Goal: Transaction & Acquisition: Purchase product/service

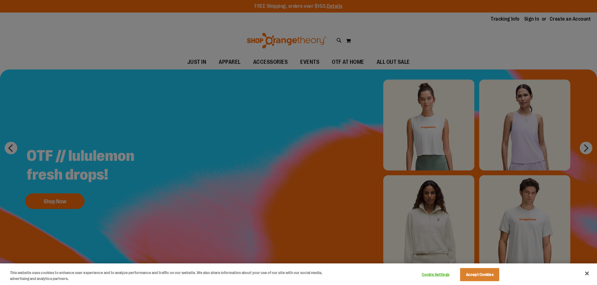
type input "**********"
click at [588, 274] on button "Close" at bounding box center [587, 274] width 14 height 14
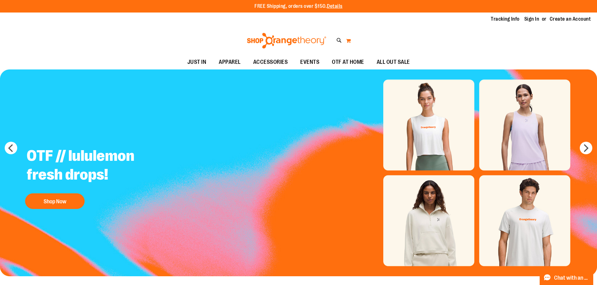
click at [347, 42] on button "My Cart" at bounding box center [348, 41] width 5 height 10
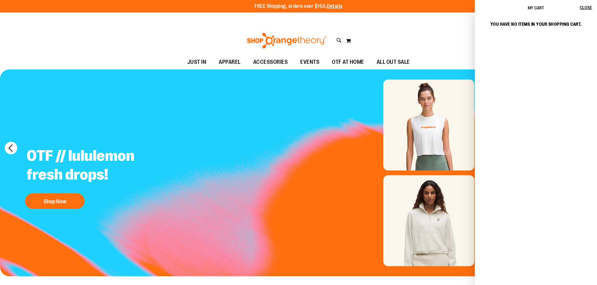
click at [391, 35] on div "Toggle Nav Search Popular Suggestions Advanced Search" at bounding box center [298, 40] width 597 height 29
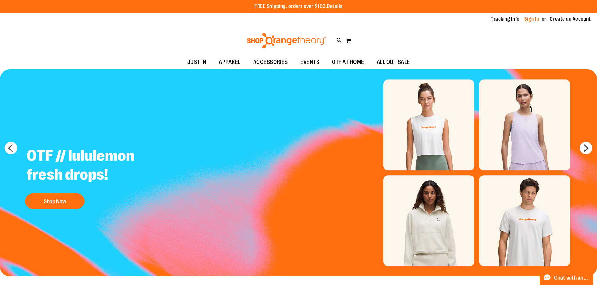
click at [524, 19] on link "Sign In" at bounding box center [531, 19] width 15 height 7
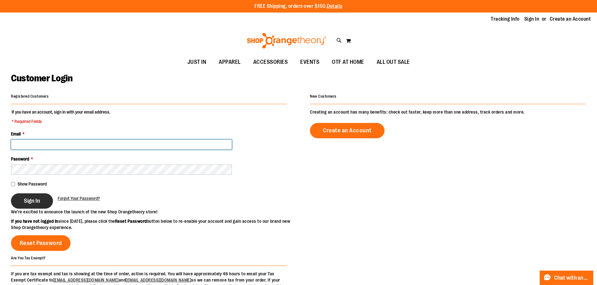
type input "**********"
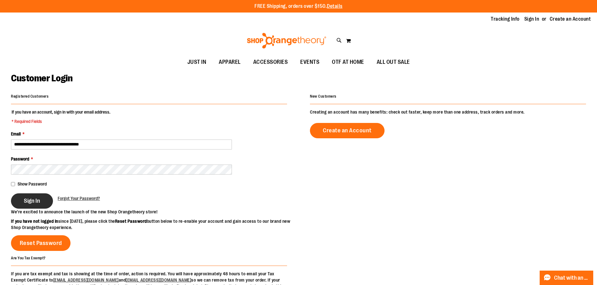
type input "**********"
click at [25, 199] on span "Sign In" at bounding box center [32, 201] width 16 height 7
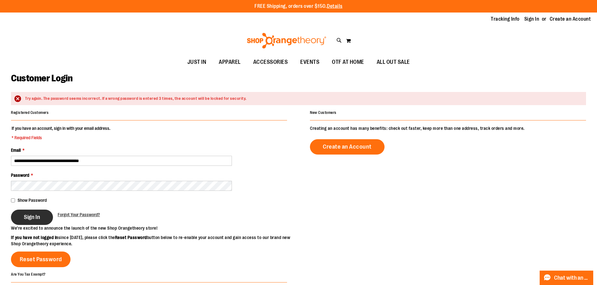
type input "**********"
click at [31, 217] on span "Sign In" at bounding box center [32, 217] width 16 height 7
type input "**********"
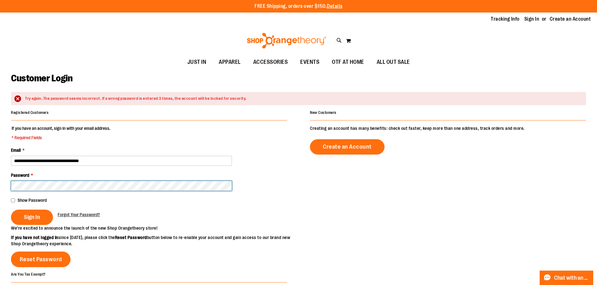
click at [11, 210] on button "Sign In" at bounding box center [32, 217] width 42 height 15
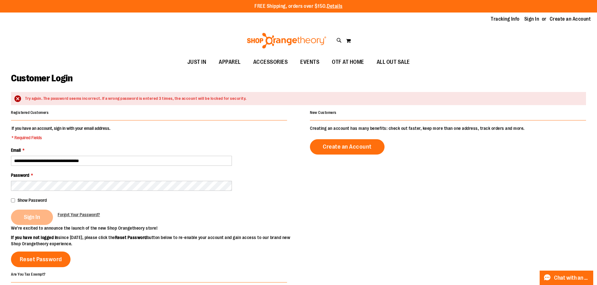
click at [165, 206] on fieldset "**********" at bounding box center [149, 175] width 276 height 100
click at [38, 219] on div "Sign In" at bounding box center [34, 217] width 47 height 15
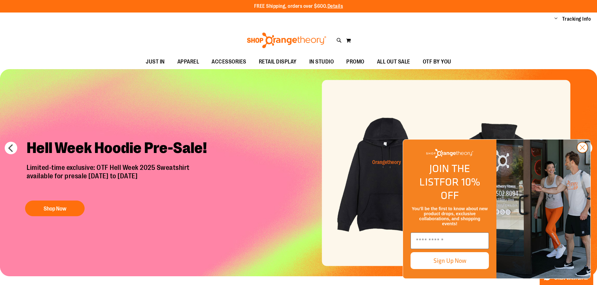
type input "**********"
click at [583, 150] on icon "Close dialog" at bounding box center [582, 148] width 4 height 4
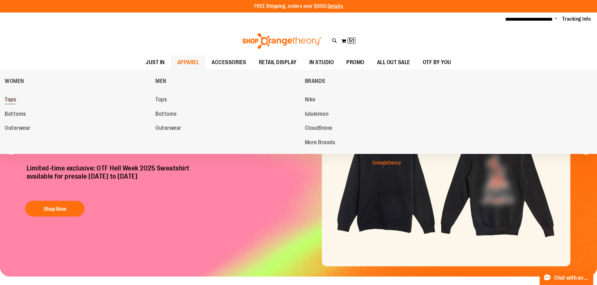
click at [10, 102] on span "Tops" at bounding box center [10, 101] width 11 height 8
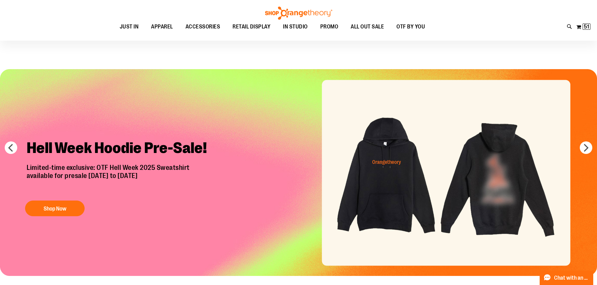
scroll to position [31, 0]
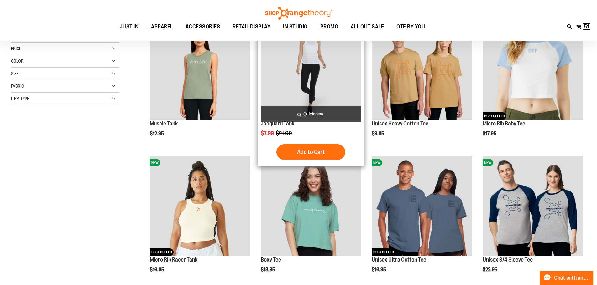
scroll to position [31, 0]
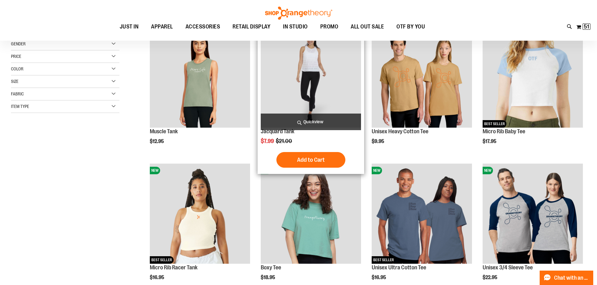
type input "**********"
click at [306, 72] on img "product" at bounding box center [311, 78] width 100 height 100
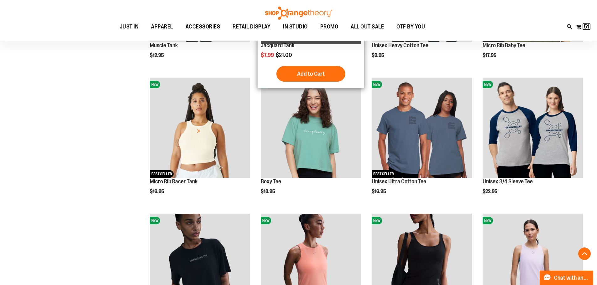
scroll to position [125, 0]
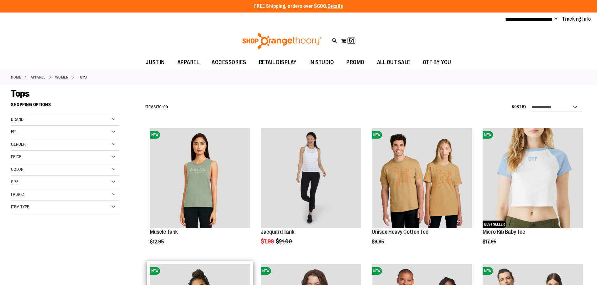
scroll to position [194, 0]
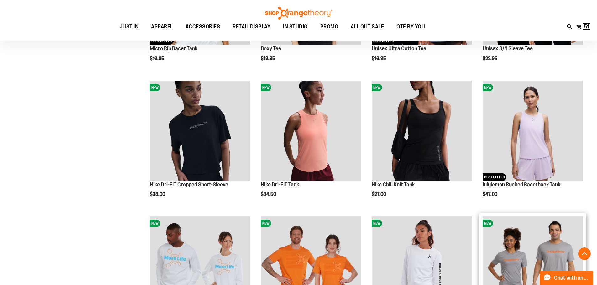
scroll to position [351, 0]
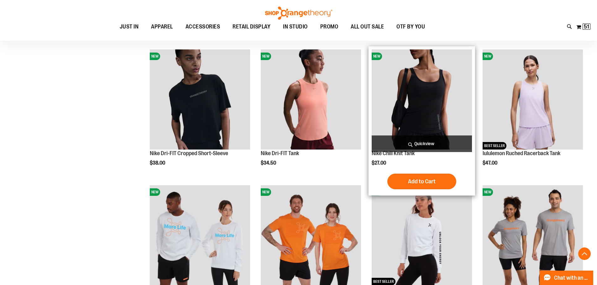
type input "**********"
click at [431, 124] on img "product" at bounding box center [422, 100] width 100 height 100
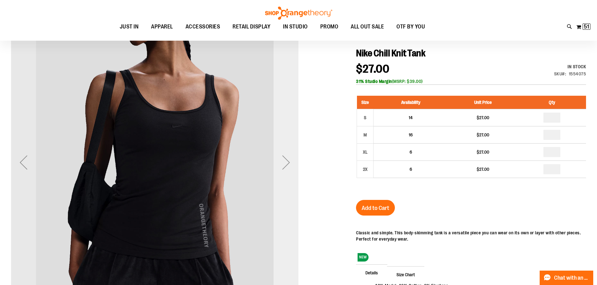
scroll to position [94, 0]
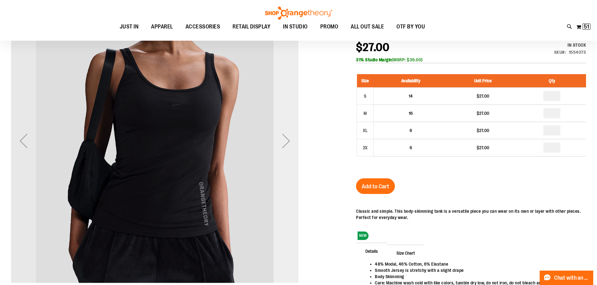
type input "**********"
click at [283, 143] on div "Next" at bounding box center [286, 140] width 25 height 25
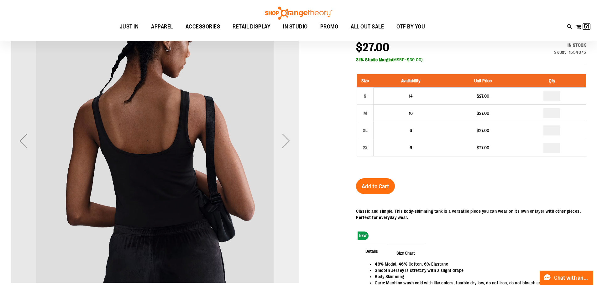
click at [283, 143] on div "Next" at bounding box center [286, 140] width 25 height 25
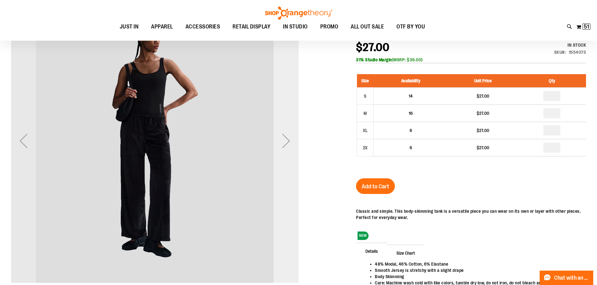
click at [283, 143] on div "Next" at bounding box center [286, 140] width 25 height 25
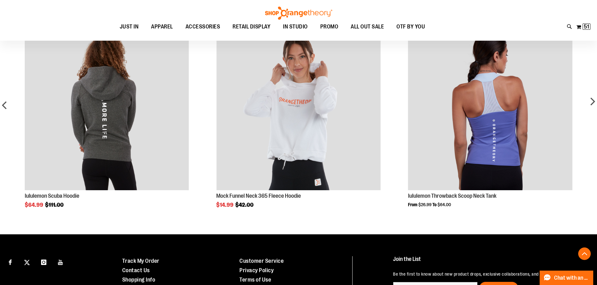
scroll to position [438, 0]
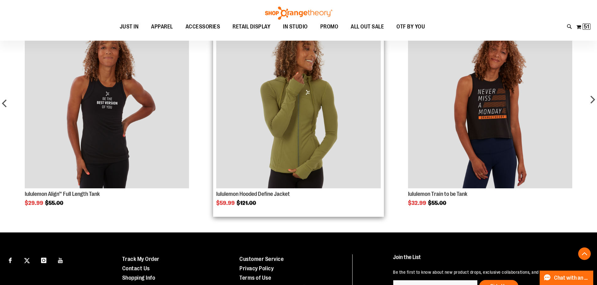
click at [290, 147] on img "Product Page Link" at bounding box center [298, 106] width 164 height 164
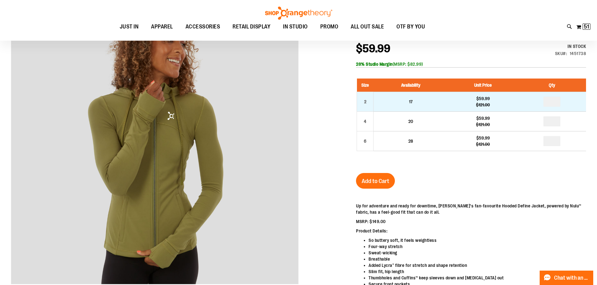
scroll to position [94, 0]
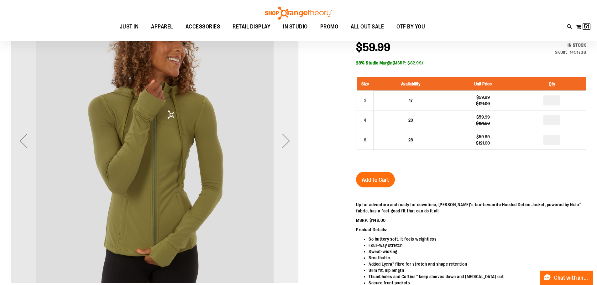
type input "**********"
click at [284, 141] on div "Next" at bounding box center [286, 140] width 25 height 25
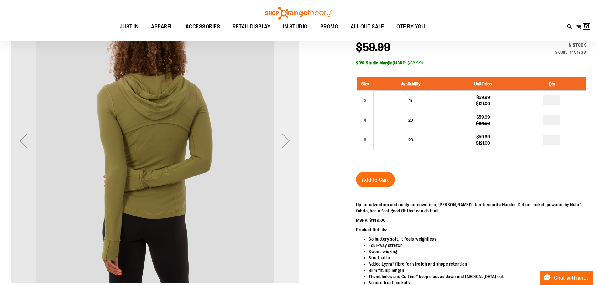
click at [284, 141] on div "Next" at bounding box center [286, 140] width 25 height 25
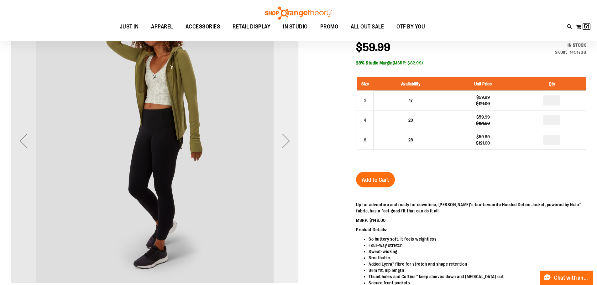
click at [284, 141] on div "Next" at bounding box center [286, 140] width 25 height 25
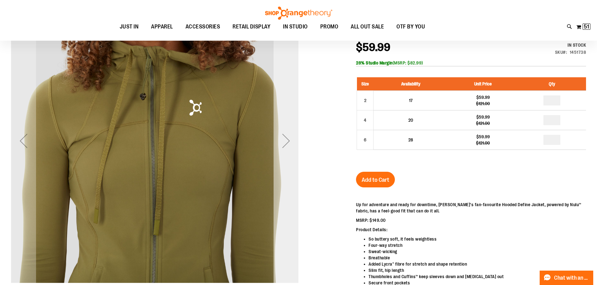
click at [284, 141] on div "Next" at bounding box center [286, 140] width 25 height 25
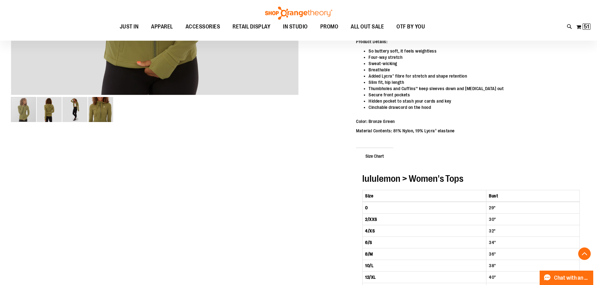
scroll to position [282, 0]
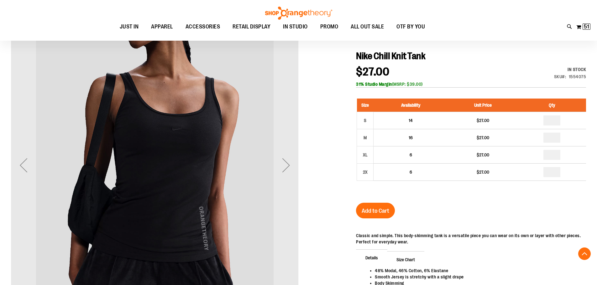
scroll to position [369, 0]
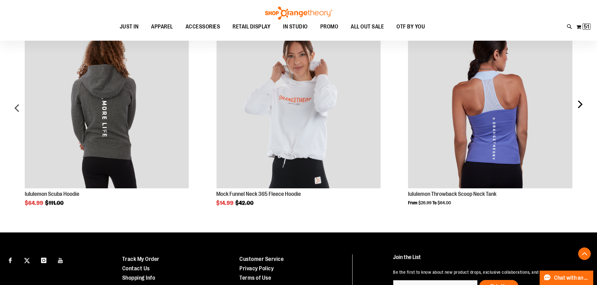
type input "**********"
click at [581, 110] on div "next" at bounding box center [579, 110] width 13 height 191
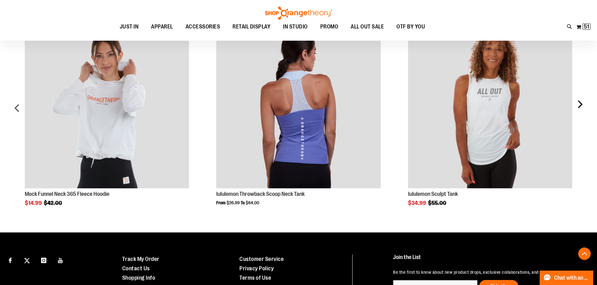
click at [581, 110] on div "next" at bounding box center [579, 110] width 13 height 191
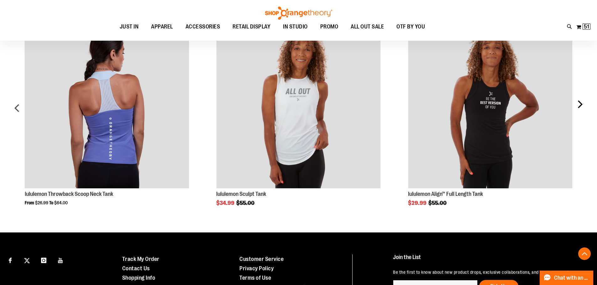
click at [581, 110] on div "next" at bounding box center [579, 110] width 13 height 191
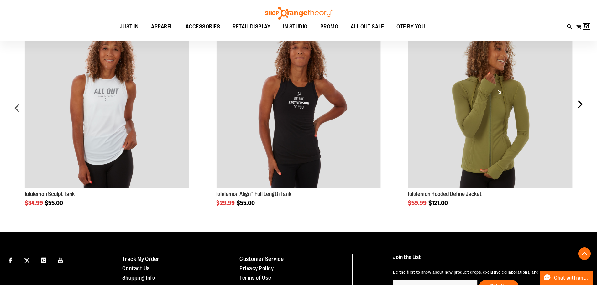
click at [581, 110] on div "next" at bounding box center [579, 110] width 13 height 191
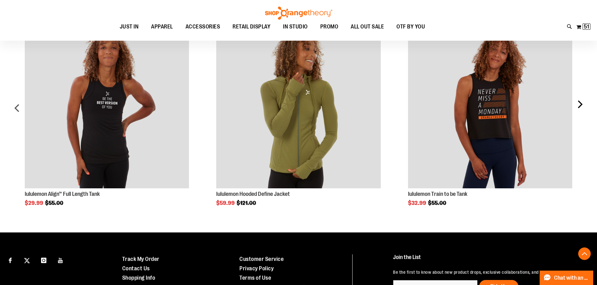
click at [581, 110] on div "next" at bounding box center [579, 110] width 13 height 191
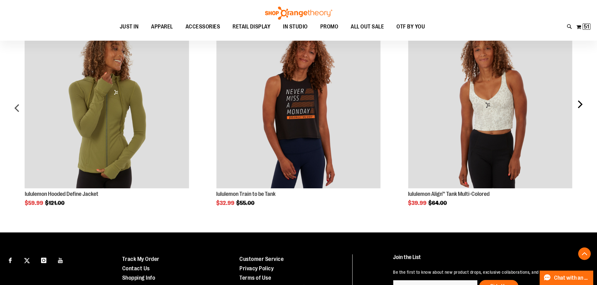
click at [581, 110] on div "next" at bounding box center [579, 110] width 13 height 191
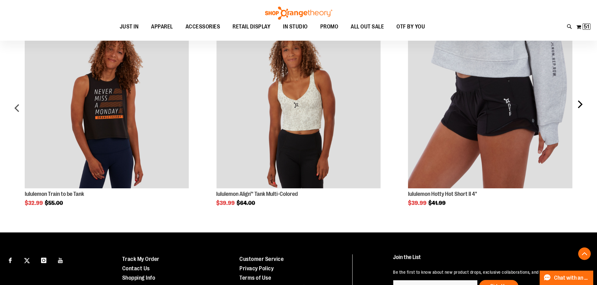
click at [581, 110] on div "next" at bounding box center [579, 110] width 13 height 191
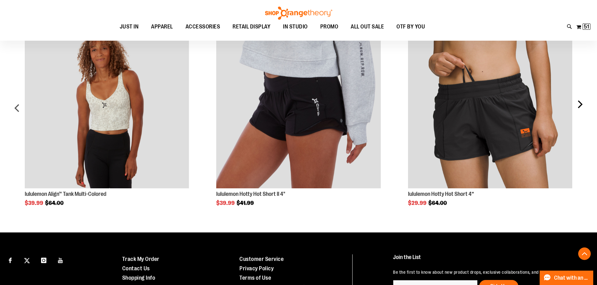
click at [581, 110] on div "next" at bounding box center [579, 110] width 13 height 191
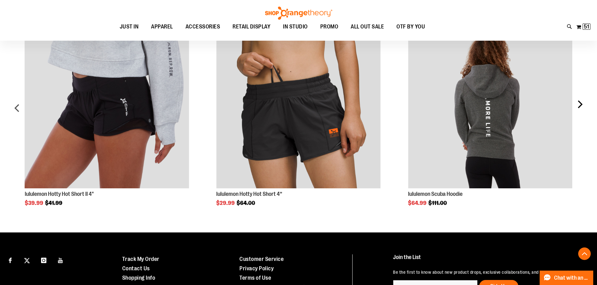
click at [581, 110] on div "next" at bounding box center [579, 110] width 13 height 191
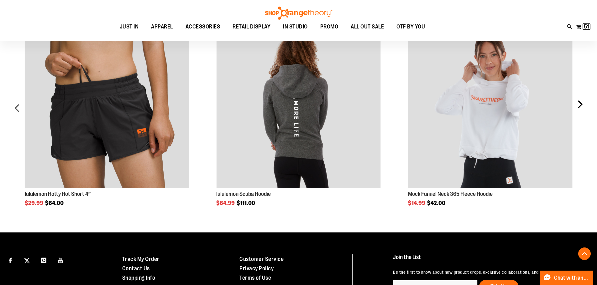
click at [581, 110] on div "next" at bounding box center [579, 110] width 13 height 191
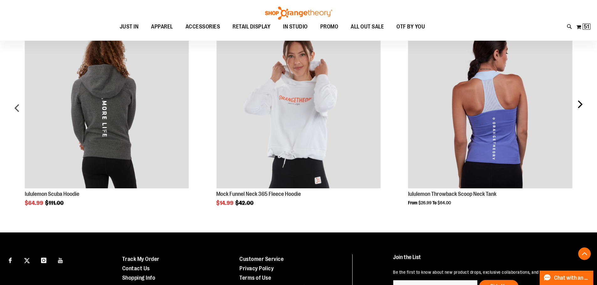
click at [581, 110] on div "next" at bounding box center [579, 110] width 13 height 191
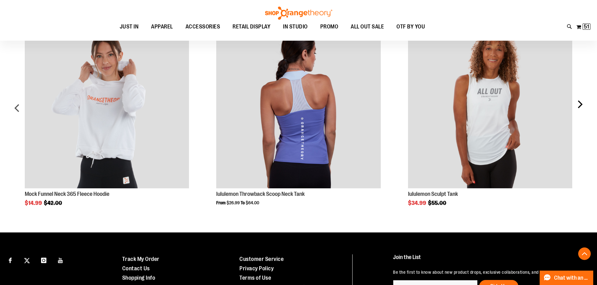
click at [581, 110] on div "next" at bounding box center [579, 110] width 13 height 191
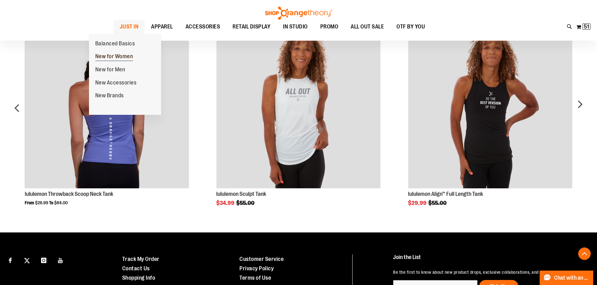
click at [117, 54] on span "New for Women" at bounding box center [114, 57] width 38 height 8
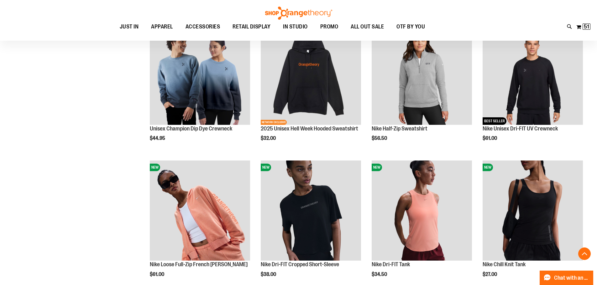
scroll to position [376, 0]
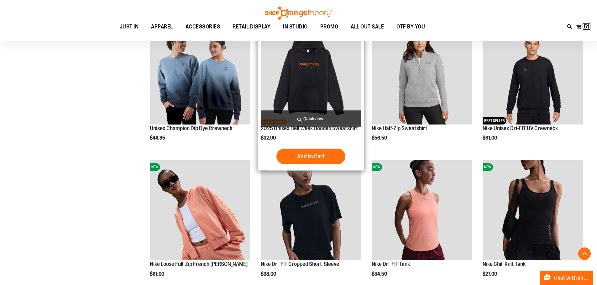
type input "**********"
click at [312, 98] on img "product" at bounding box center [311, 74] width 100 height 100
click at [301, 76] on img "product" at bounding box center [311, 74] width 100 height 100
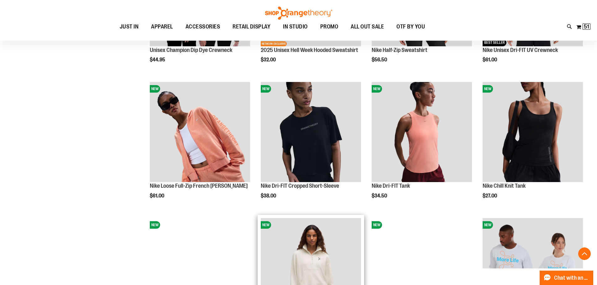
scroll to position [438, 0]
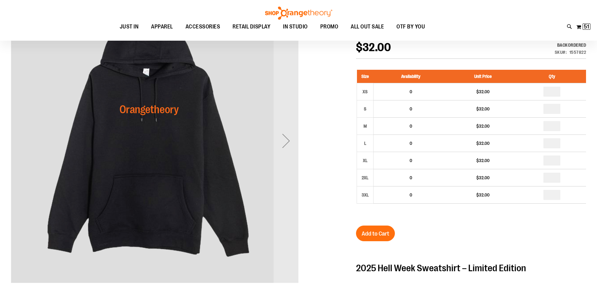
scroll to position [93, 0]
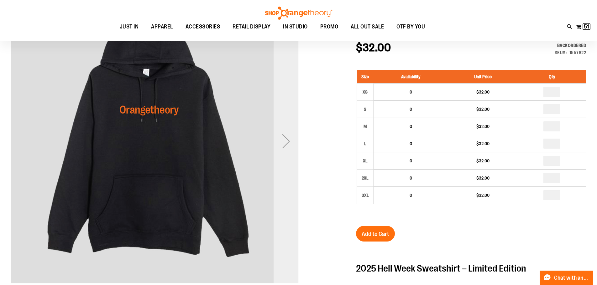
type input "**********"
click at [285, 148] on div "Next" at bounding box center [286, 141] width 25 height 25
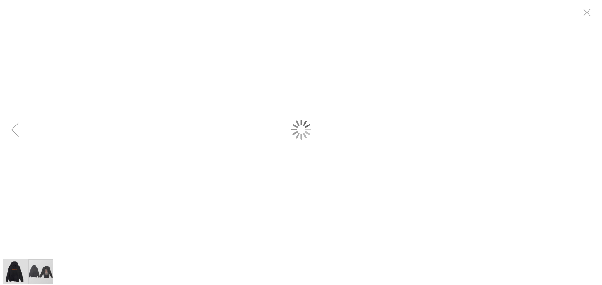
scroll to position [0, 0]
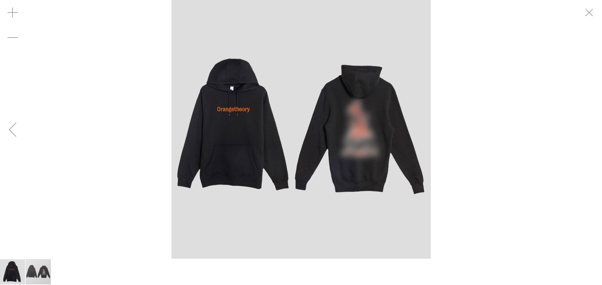
click at [350, 131] on img "carousel" at bounding box center [300, 129] width 259 height 259
click at [360, 128] on img "carousel" at bounding box center [300, 129] width 259 height 259
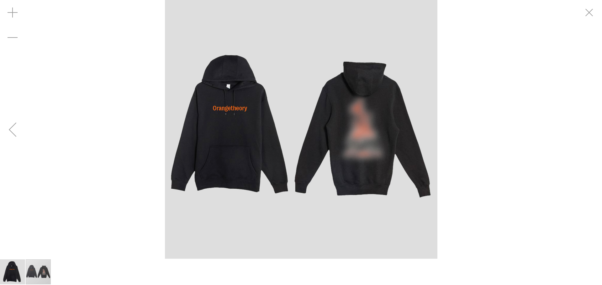
click at [18, 130] on div "Previous" at bounding box center [12, 129] width 25 height 25
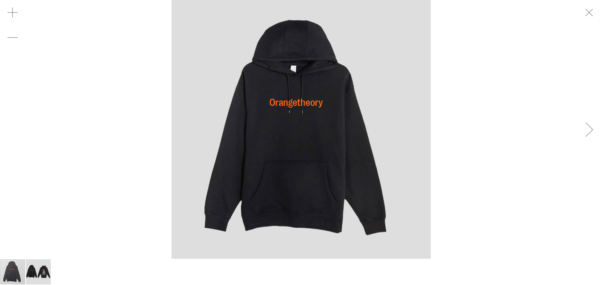
click at [18, 130] on div "carousel" at bounding box center [301, 129] width 602 height 259
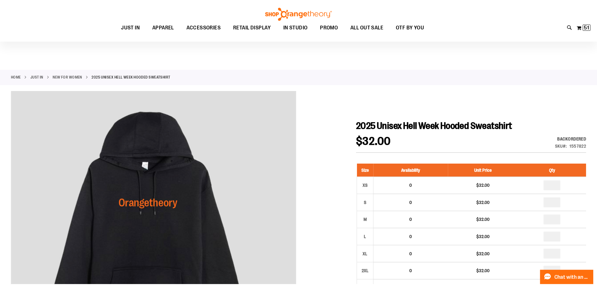
scroll to position [93, 0]
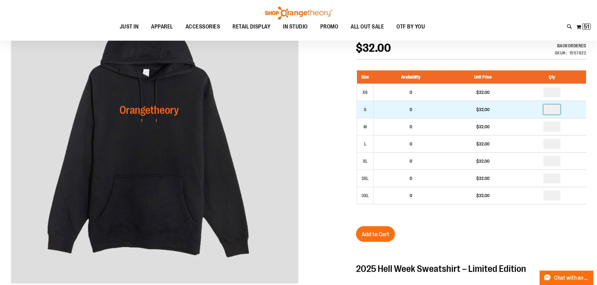
drag, startPoint x: 555, startPoint y: 108, endPoint x: 542, endPoint y: 109, distance: 12.9
click at [542, 109] on td at bounding box center [552, 109] width 68 height 17
type input "*"
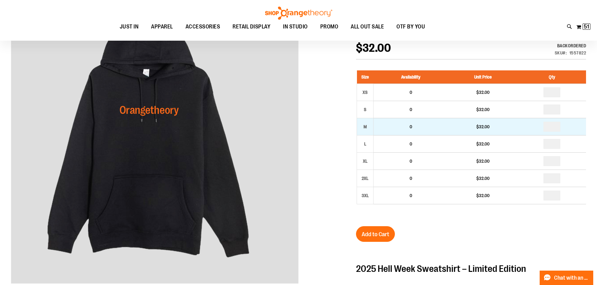
type input "*"
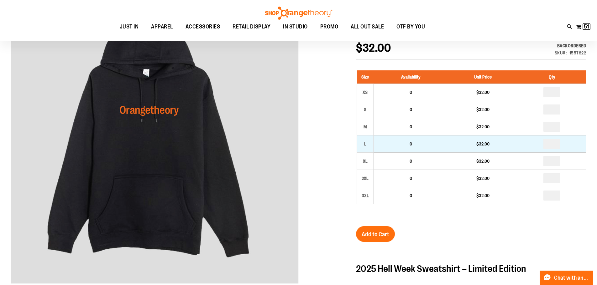
drag, startPoint x: 557, startPoint y: 143, endPoint x: 536, endPoint y: 143, distance: 21.0
type input "*"
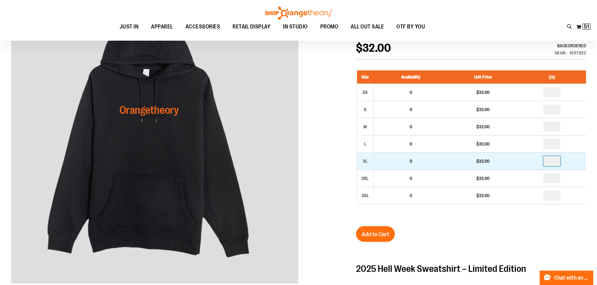
drag, startPoint x: 555, startPoint y: 162, endPoint x: 536, endPoint y: 164, distance: 19.2
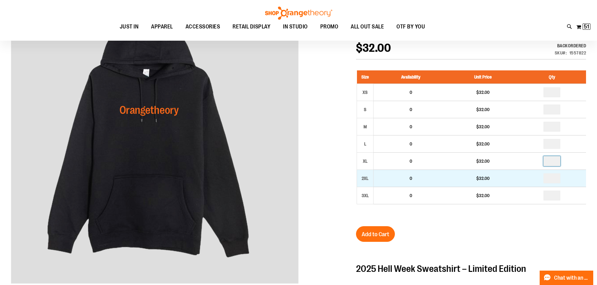
type input "*"
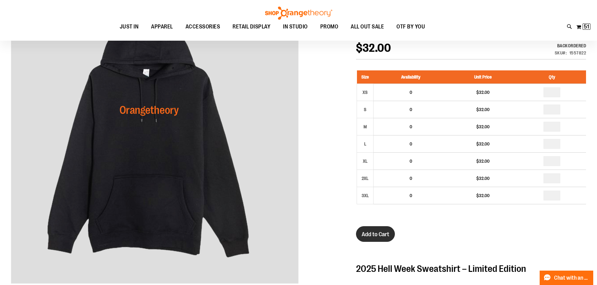
click at [376, 232] on span "Add to Cart" at bounding box center [376, 234] width 28 height 7
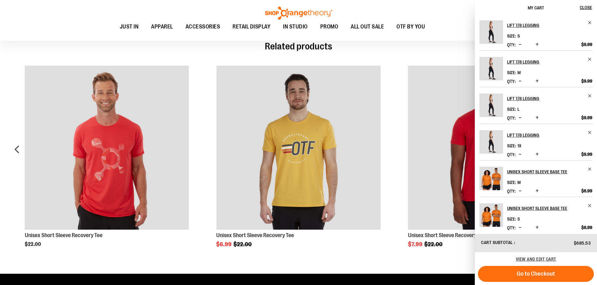
scroll to position [529, 0]
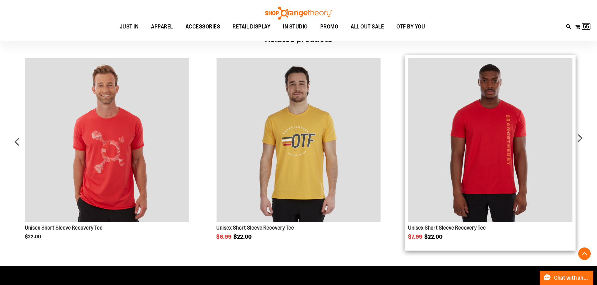
click at [471, 185] on img "Product Page Link" at bounding box center [490, 140] width 164 height 164
click at [445, 231] on link "Unisex Short Sleeve Recovery Tee" at bounding box center [447, 228] width 78 height 6
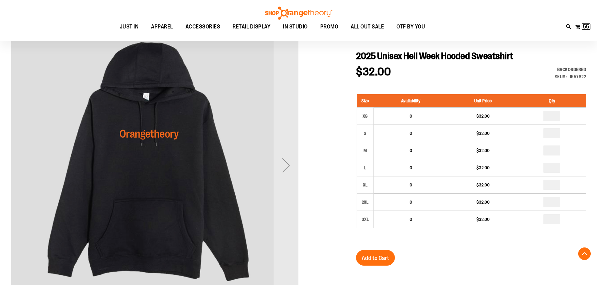
scroll to position [460, 0]
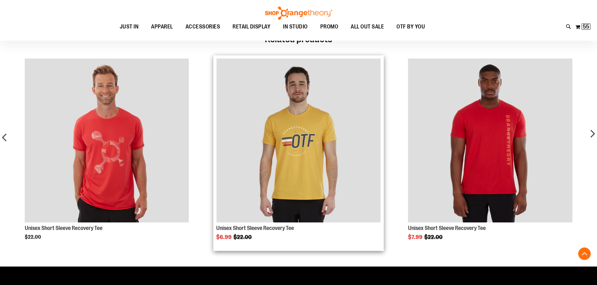
type input "**********"
click at [304, 183] on img "Product Page Link" at bounding box center [298, 141] width 164 height 164
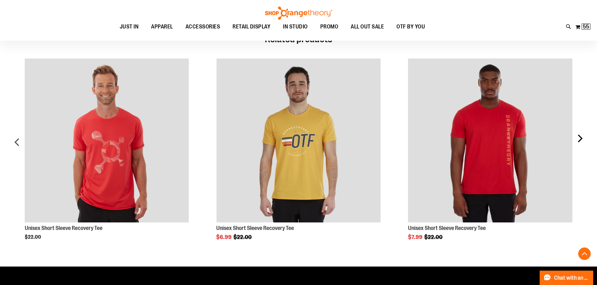
click at [578, 146] on div "next" at bounding box center [579, 144] width 13 height 191
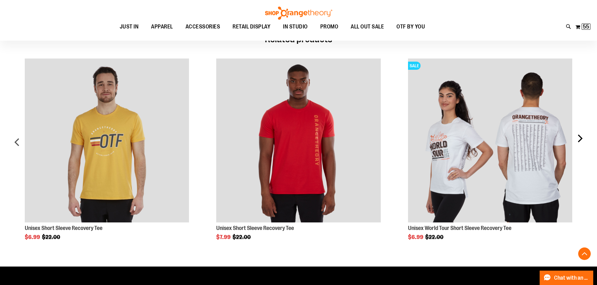
click at [578, 146] on div "next" at bounding box center [579, 144] width 13 height 191
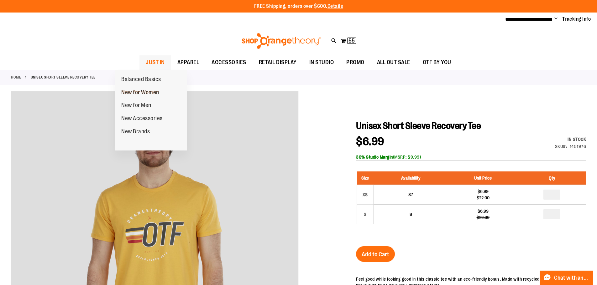
type input "**********"
click at [130, 92] on span "New for Women" at bounding box center [140, 93] width 38 height 8
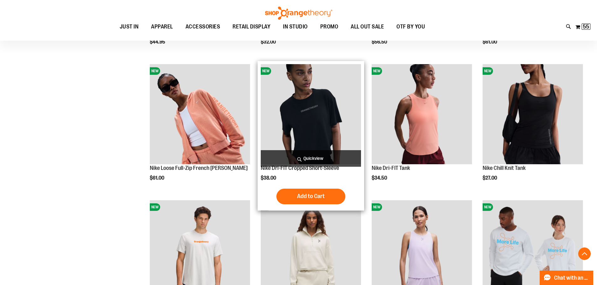
scroll to position [501, 0]
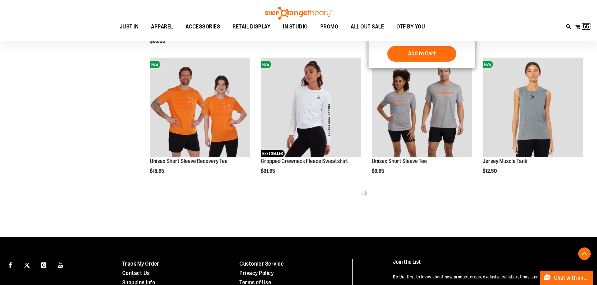
scroll to position [752, 0]
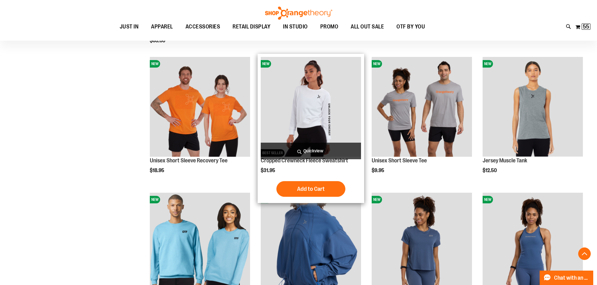
type input "**********"
click at [320, 121] on img "product" at bounding box center [311, 107] width 100 height 100
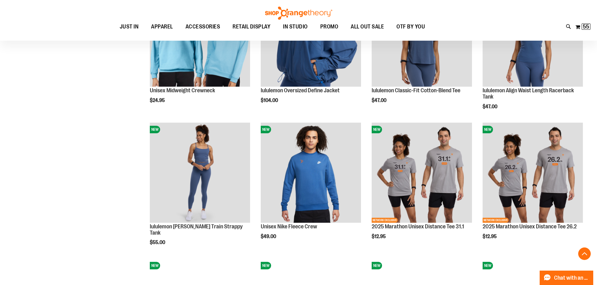
scroll to position [971, 0]
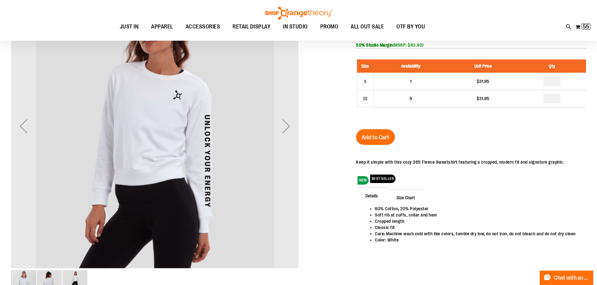
scroll to position [125, 0]
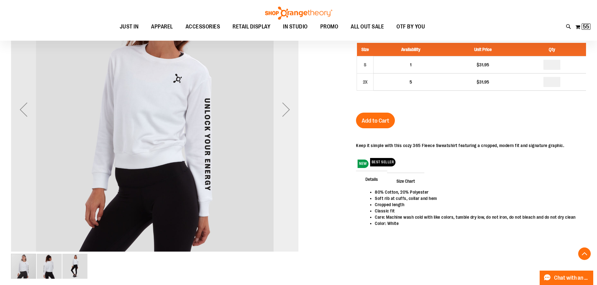
type input "**********"
click at [288, 115] on div "Next" at bounding box center [286, 109] width 25 height 25
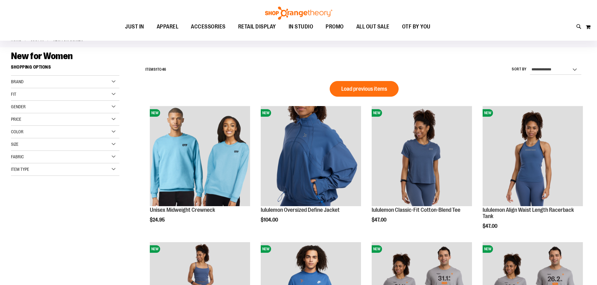
scroll to position [63, 0]
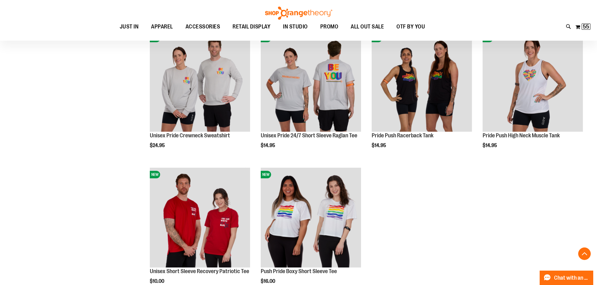
scroll to position [653, 0]
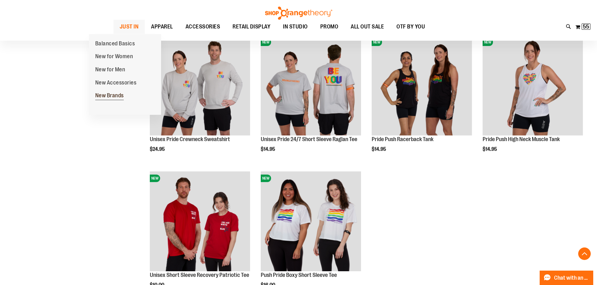
type input "**********"
click at [100, 94] on span "New Brands" at bounding box center [109, 96] width 29 height 8
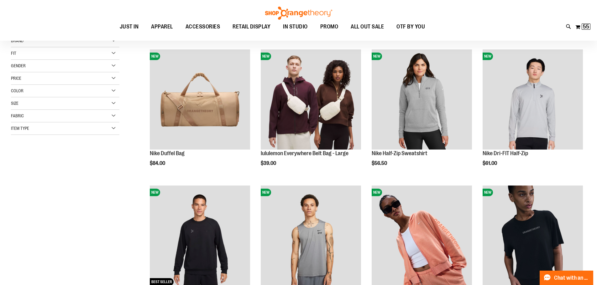
scroll to position [94, 0]
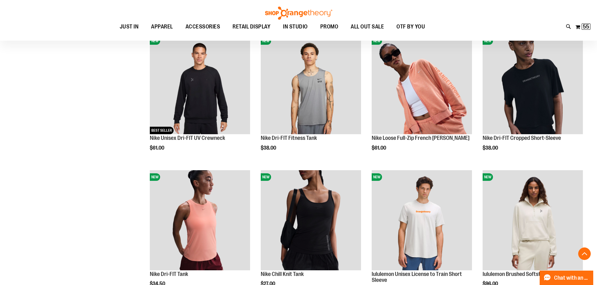
scroll to position [219, 0]
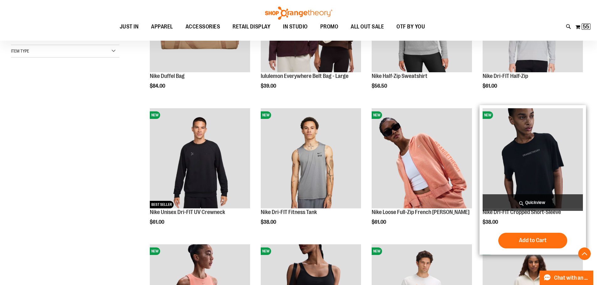
scroll to position [156, 0]
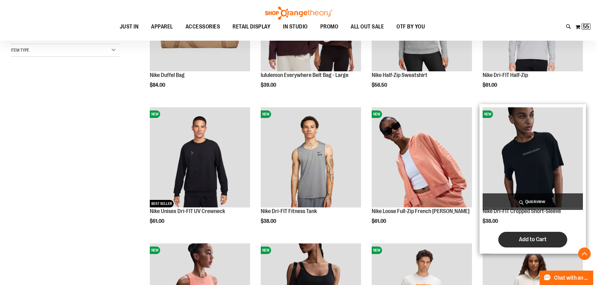
type input "**********"
click at [511, 240] on button "Add to Cart" at bounding box center [532, 240] width 69 height 16
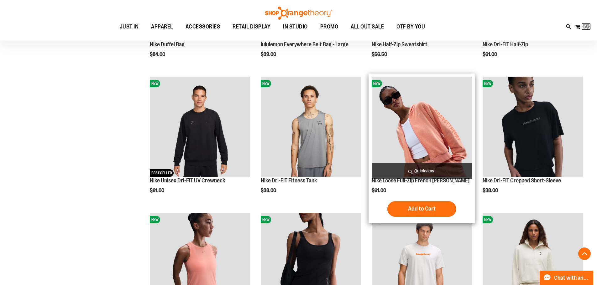
scroll to position [188, 0]
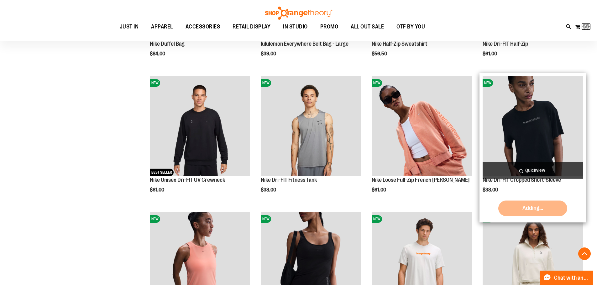
click at [541, 132] on img "product" at bounding box center [533, 126] width 100 height 100
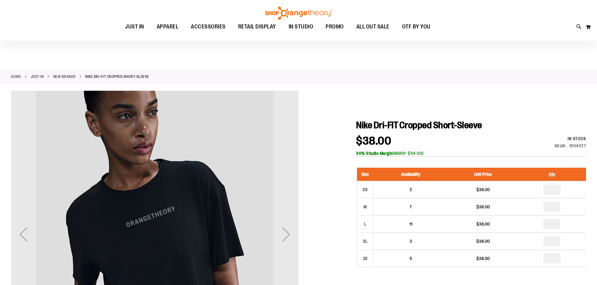
scroll to position [62, 0]
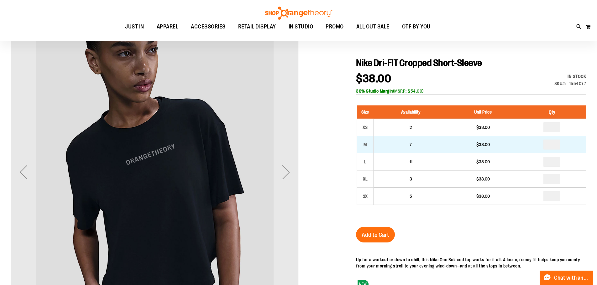
type input "**********"
drag, startPoint x: 556, startPoint y: 144, endPoint x: 549, endPoint y: 144, distance: 6.6
click at [549, 144] on input "number" at bounding box center [551, 145] width 17 height 10
type input "*"
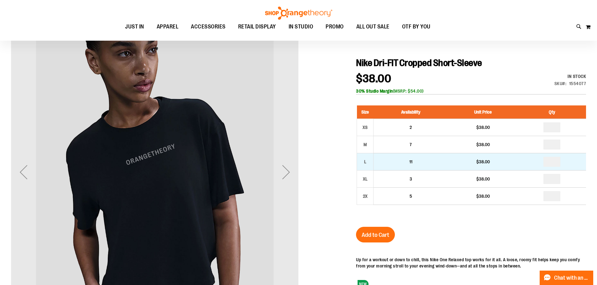
drag, startPoint x: 558, startPoint y: 163, endPoint x: 541, endPoint y: 165, distance: 17.4
type input "*"
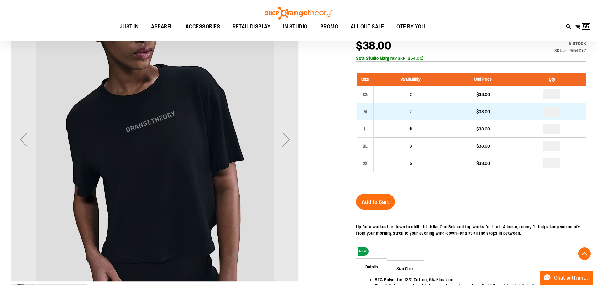
scroll to position [125, 0]
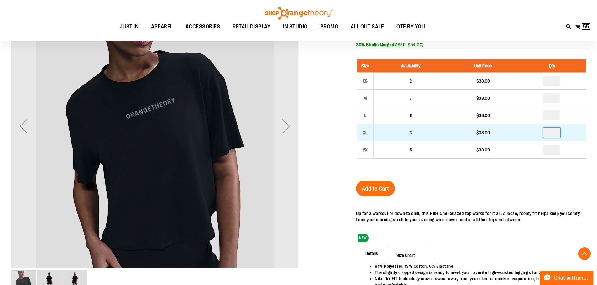
drag, startPoint x: 559, startPoint y: 134, endPoint x: 544, endPoint y: 133, distance: 15.4
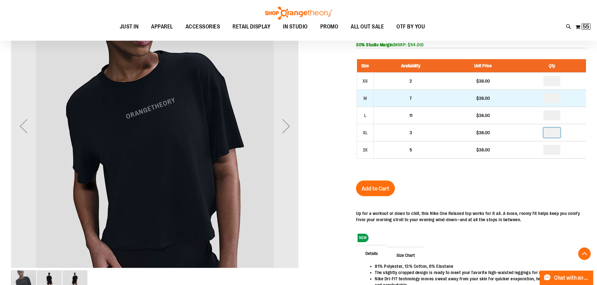
type input "*"
drag, startPoint x: 557, startPoint y: 100, endPoint x: 552, endPoint y: 100, distance: 4.7
click at [552, 100] on input "*" at bounding box center [551, 98] width 17 height 10
type input "*"
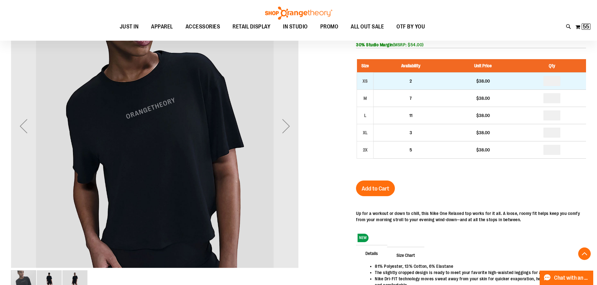
drag, startPoint x: 558, startPoint y: 83, endPoint x: 541, endPoint y: 83, distance: 17.9
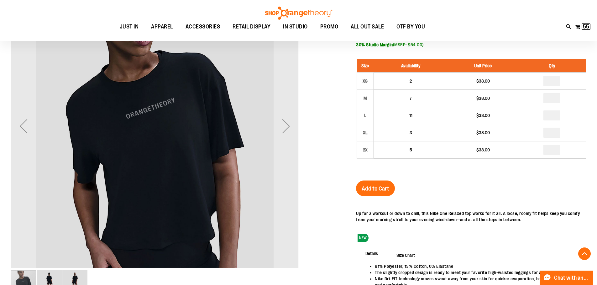
type input "*"
click at [526, 179] on div "Nike Dri-FIT Cropped Short-Sleeve $38.00 In stock Only %1 left SKU 1554077 30% …" at bounding box center [471, 184] width 230 height 347
click at [378, 189] on span "Add to Cart" at bounding box center [376, 189] width 28 height 7
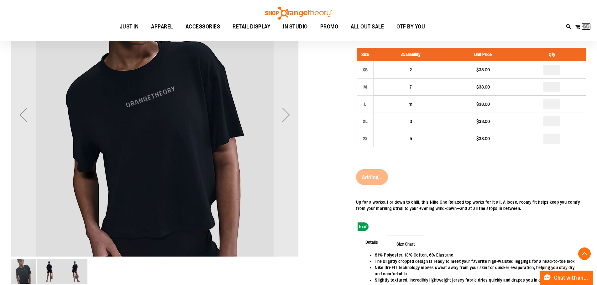
scroll to position [219, 0]
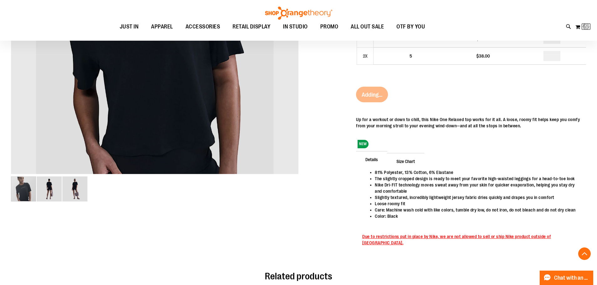
click at [55, 188] on img "image 2 of 3" at bounding box center [49, 189] width 25 height 25
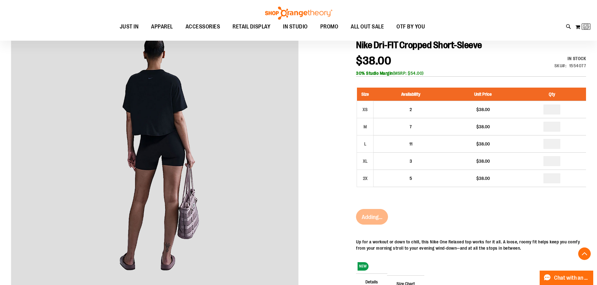
scroll to position [94, 0]
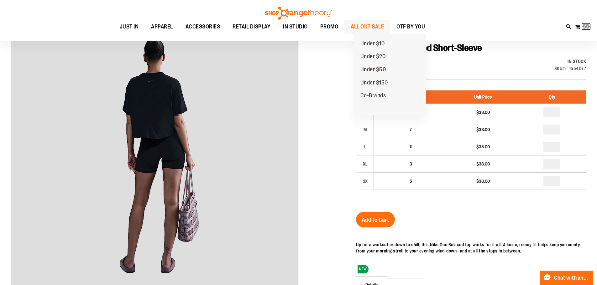
click at [382, 70] on span "Under $50" at bounding box center [373, 70] width 26 height 8
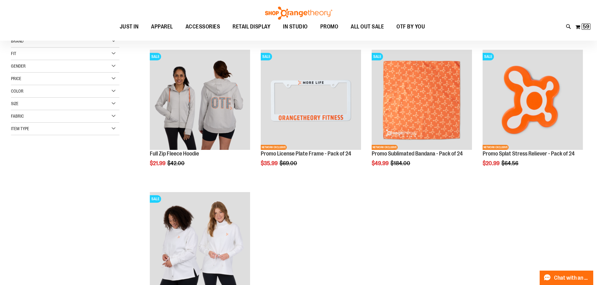
scroll to position [62, 0]
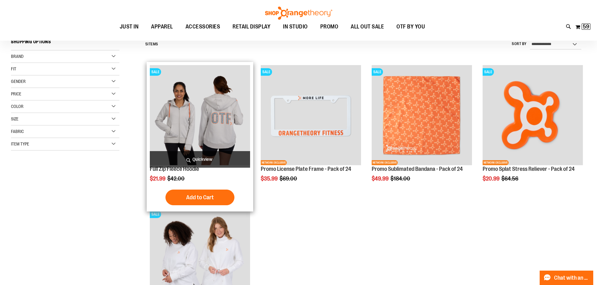
type input "**********"
click at [209, 118] on img "product" at bounding box center [200, 115] width 100 height 100
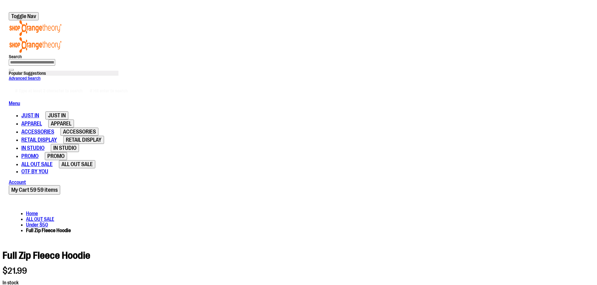
scroll to position [94, 0]
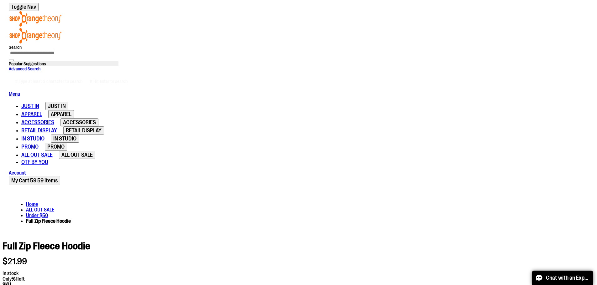
type input "**********"
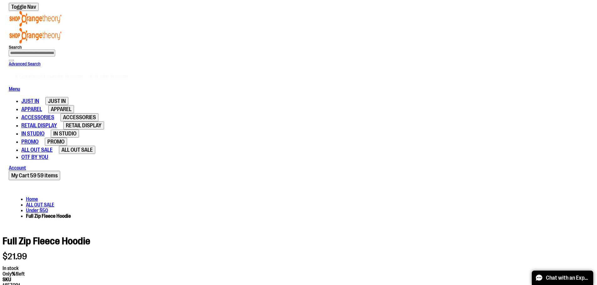
drag, startPoint x: 552, startPoint y: 122, endPoint x: 578, endPoint y: 122, distance: 25.7
type input "*"
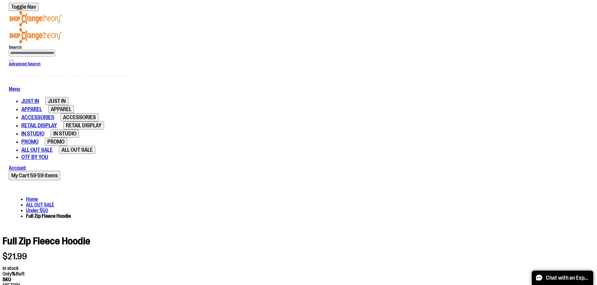
drag, startPoint x: 549, startPoint y: 159, endPoint x: 574, endPoint y: 160, distance: 25.4
type input "*"
drag, startPoint x: 550, startPoint y: 182, endPoint x: 564, endPoint y: 181, distance: 13.8
type input "*"
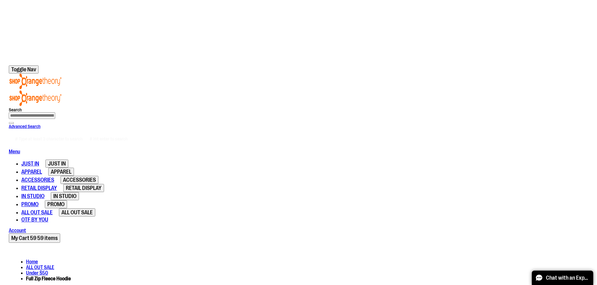
scroll to position [0, 0]
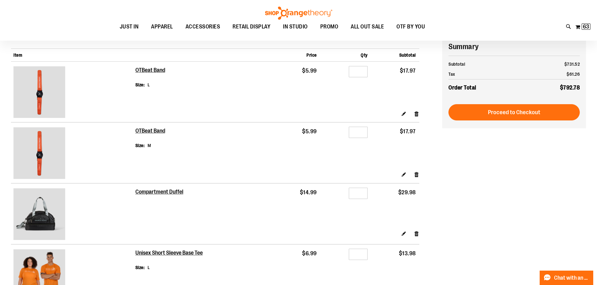
scroll to position [62, 0]
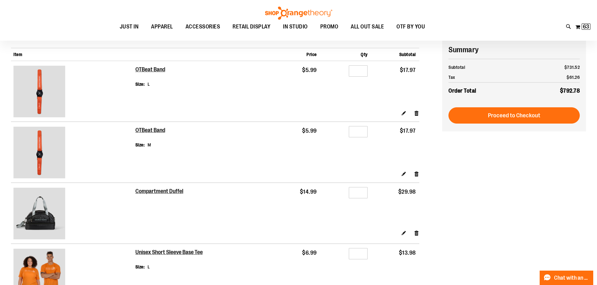
type input "**********"
drag, startPoint x: 363, startPoint y: 71, endPoint x: 345, endPoint y: 72, distance: 17.6
click at [345, 72] on div "Qty *" at bounding box center [346, 71] width 44 height 9
type input "*"
click at [364, 111] on div "Edit Remove item" at bounding box center [277, 115] width 284 height 11
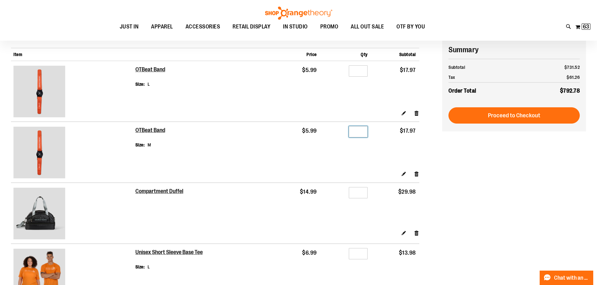
drag, startPoint x: 362, startPoint y: 132, endPoint x: 345, endPoint y: 132, distance: 17.2
click at [345, 132] on div "Qty *" at bounding box center [346, 132] width 44 height 9
type input "*"
click at [343, 158] on td "Qty *" at bounding box center [345, 146] width 51 height 49
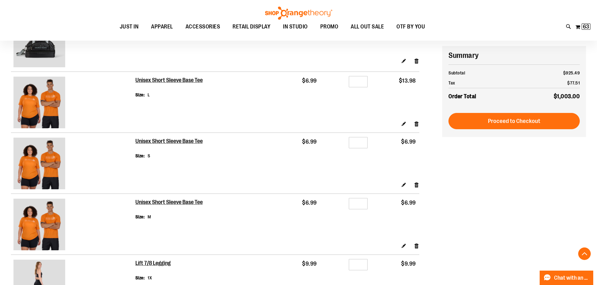
scroll to position [250, 0]
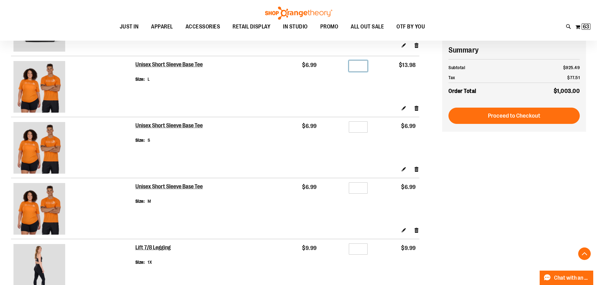
drag, startPoint x: 365, startPoint y: 64, endPoint x: 351, endPoint y: 66, distance: 14.9
click at [352, 66] on input "*" at bounding box center [358, 65] width 19 height 11
type input "*"
click at [347, 85] on td "Qty *" at bounding box center [345, 80] width 51 height 49
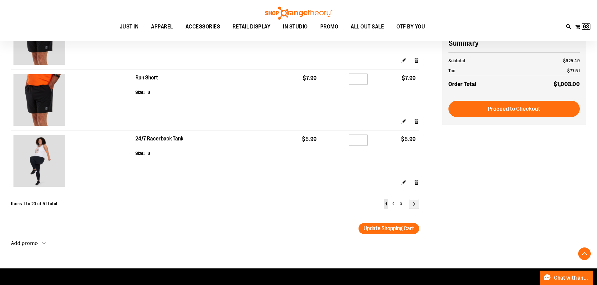
scroll to position [1159, 0]
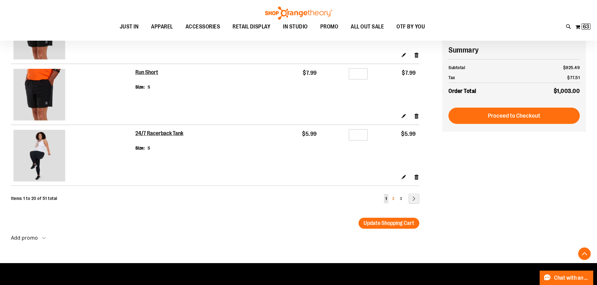
click at [393, 197] on span "2" at bounding box center [393, 199] width 2 height 4
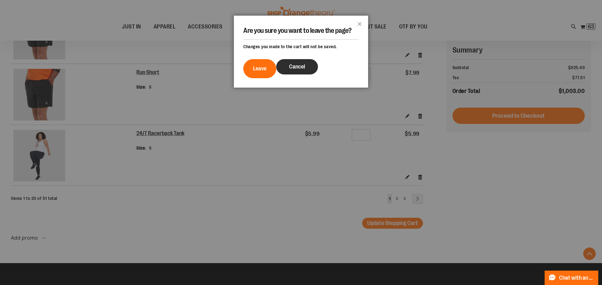
click at [291, 70] on span "Cancel" at bounding box center [297, 67] width 16 height 6
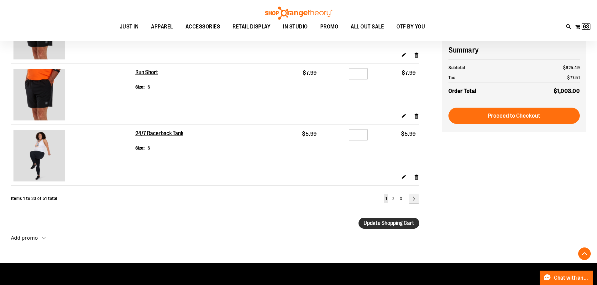
click at [364, 223] on span "Update Shopping Cart" at bounding box center [389, 223] width 51 height 6
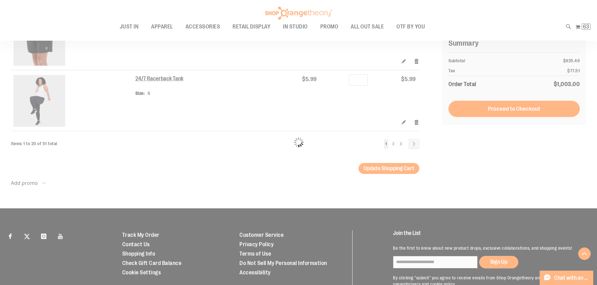
scroll to position [1222, 0]
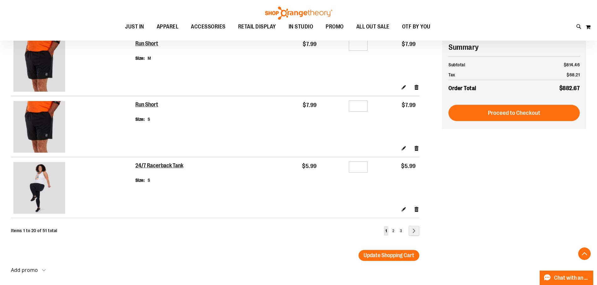
scroll to position [1128, 0]
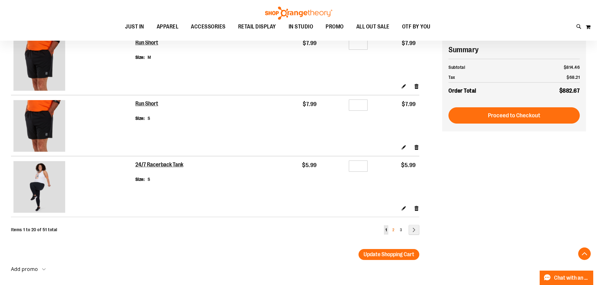
type input "**********"
click at [392, 231] on span "2" at bounding box center [393, 230] width 2 height 4
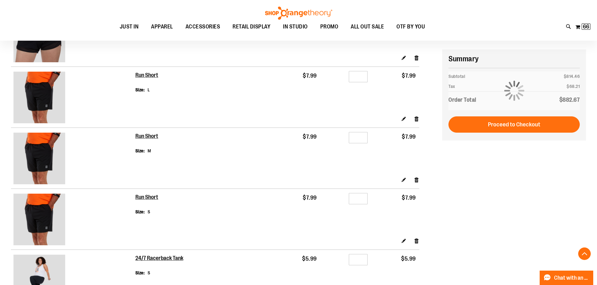
scroll to position [1034, 0]
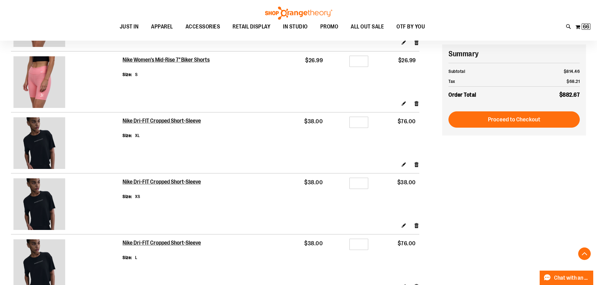
scroll to position [376, 0]
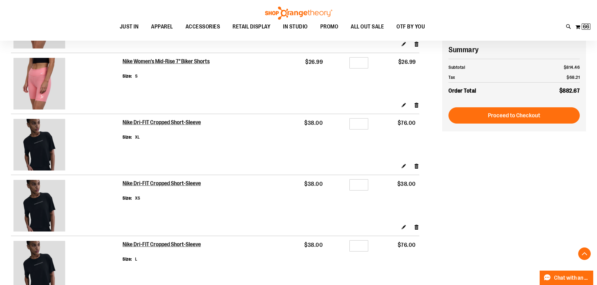
type input "**********"
drag, startPoint x: 363, startPoint y: 186, endPoint x: 351, endPoint y: 184, distance: 12.0
click at [354, 185] on input "*" at bounding box center [358, 185] width 19 height 11
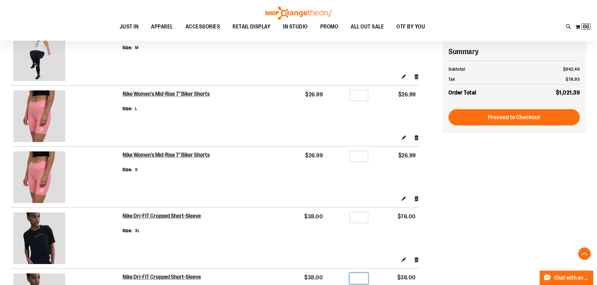
scroll to position [282, 0]
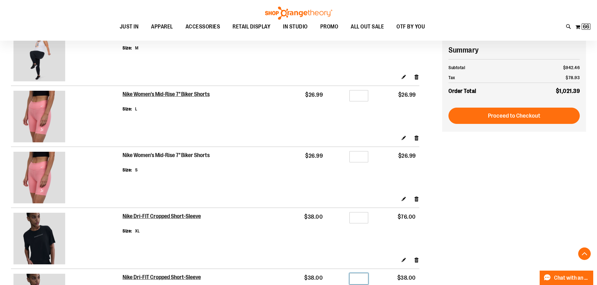
type input "*"
click at [155, 153] on h2 "Nike Women's Mid-Rise 7" Biker Shorts" at bounding box center [167, 155] width 88 height 7
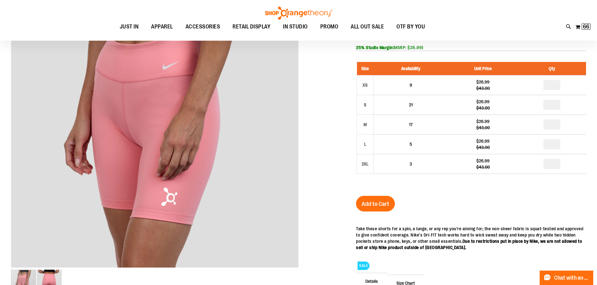
scroll to position [31, 0]
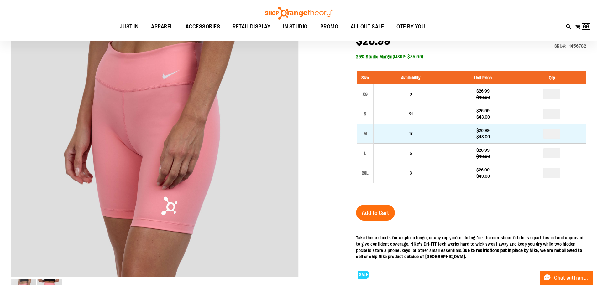
type input "**********"
drag, startPoint x: 560, startPoint y: 133, endPoint x: 504, endPoint y: 133, distance: 56.1
click at [505, 133] on tr "M 17 $26.99 $43.00" at bounding box center [471, 134] width 229 height 20
type input "*"
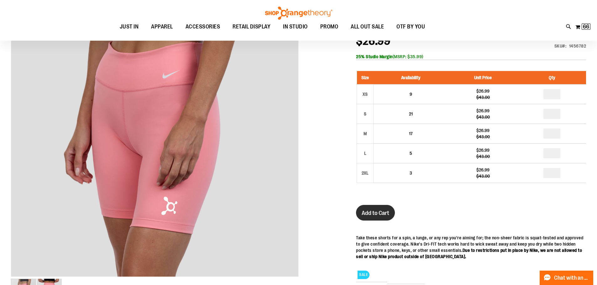
click at [392, 207] on button "Add to Cart" at bounding box center [375, 213] width 39 height 16
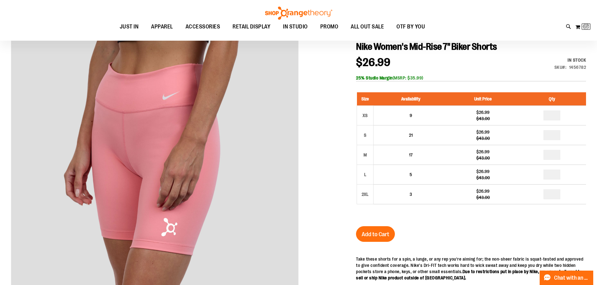
scroll to position [0, 0]
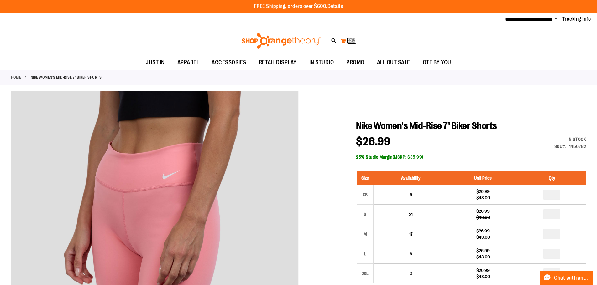
click at [341, 41] on button "My Cart 66 66 items" at bounding box center [349, 41] width 16 height 10
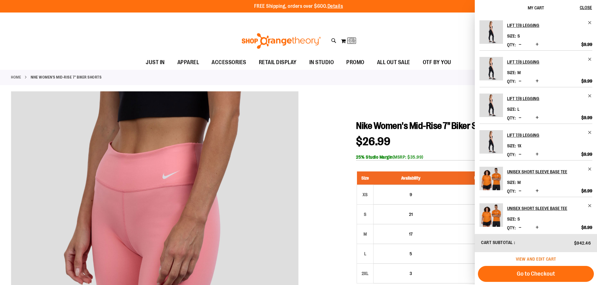
click at [524, 260] on span "View and edit cart" at bounding box center [536, 259] width 40 height 5
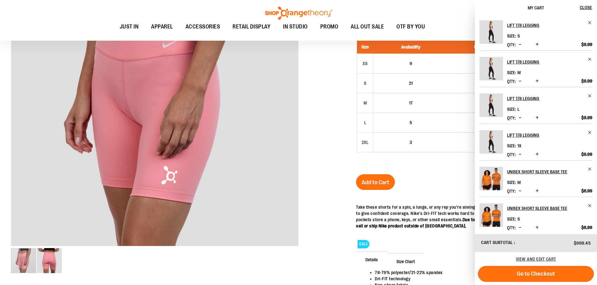
scroll to position [62, 0]
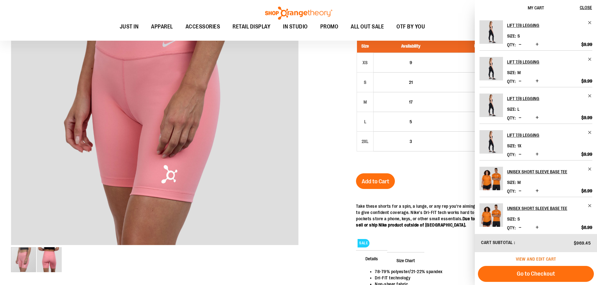
click at [523, 259] on span "View and edit cart" at bounding box center [536, 259] width 40 height 5
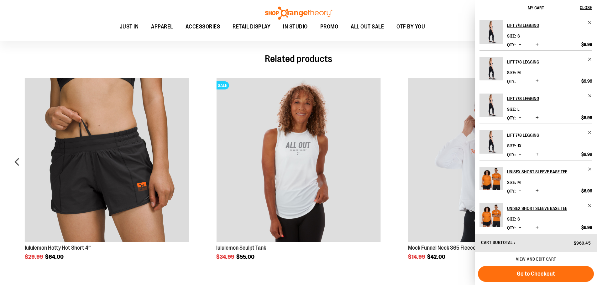
scroll to position [376, 0]
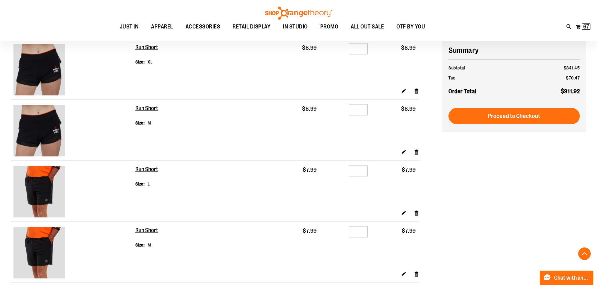
scroll to position [971, 0]
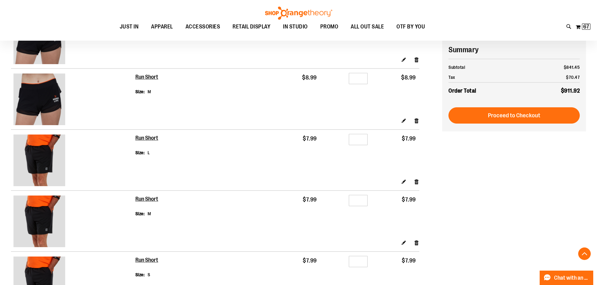
type input "**********"
drag, startPoint x: 363, startPoint y: 138, endPoint x: 334, endPoint y: 137, distance: 29.2
click at [334, 137] on div "Qty *" at bounding box center [346, 140] width 44 height 9
type input "*"
drag, startPoint x: 360, startPoint y: 201, endPoint x: 349, endPoint y: 200, distance: 11.3
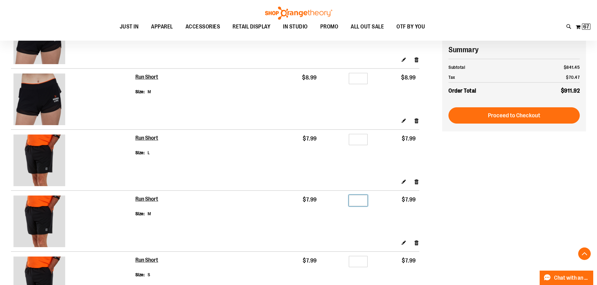
click at [349, 200] on input "*" at bounding box center [358, 200] width 19 height 11
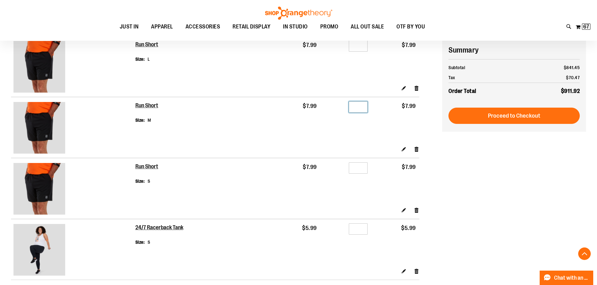
scroll to position [1065, 0]
type input "*"
drag, startPoint x: 360, startPoint y: 170, endPoint x: 327, endPoint y: 167, distance: 33.7
click at [329, 167] on div "Qty *" at bounding box center [346, 168] width 44 height 9
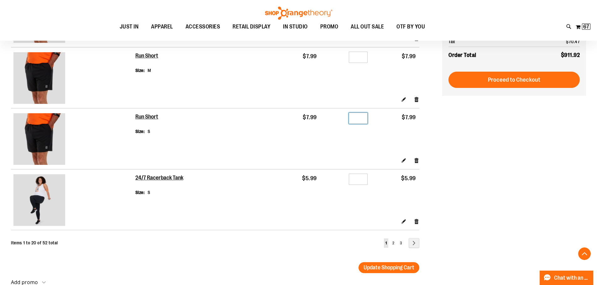
scroll to position [1128, 0]
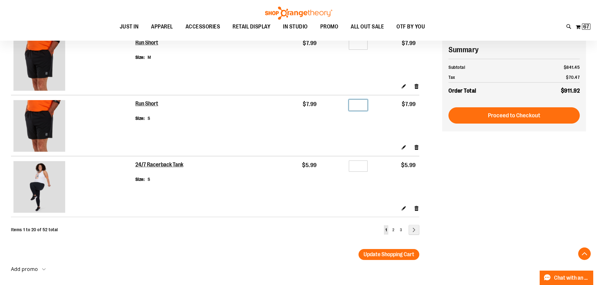
type input "*"
drag, startPoint x: 362, startPoint y: 164, endPoint x: 344, endPoint y: 165, distance: 17.2
click at [352, 165] on input "*" at bounding box center [358, 166] width 19 height 11
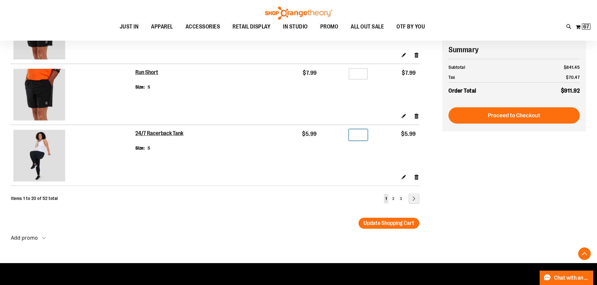
drag, startPoint x: 364, startPoint y: 133, endPoint x: 350, endPoint y: 134, distance: 14.5
click at [350, 134] on input "*" at bounding box center [358, 134] width 19 height 11
type input "*"
click at [367, 222] on span "Update Shopping Cart" at bounding box center [389, 223] width 51 height 6
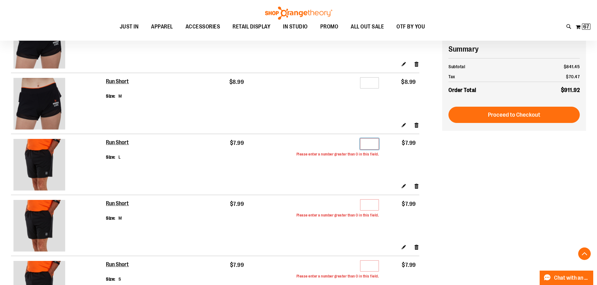
scroll to position [966, 0]
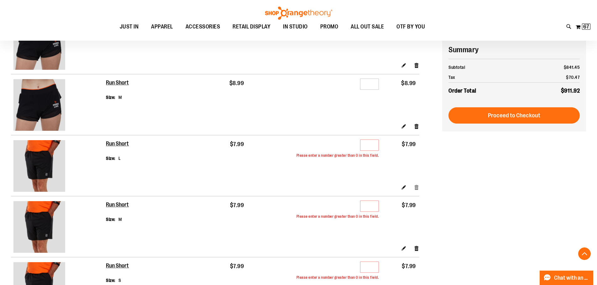
click at [415, 187] on link "Remove item" at bounding box center [416, 187] width 5 height 7
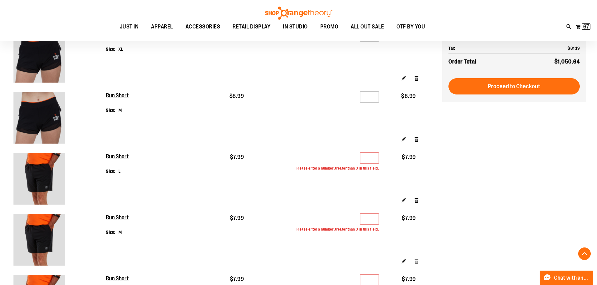
scroll to position [997, 0]
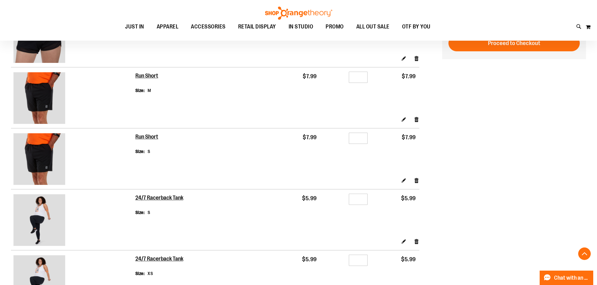
scroll to position [965, 0]
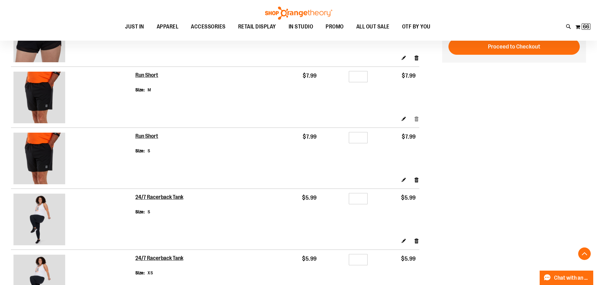
type input "**********"
click at [418, 118] on link "Remove item" at bounding box center [416, 119] width 5 height 7
click at [415, 119] on link "Remove item" at bounding box center [416, 119] width 5 height 7
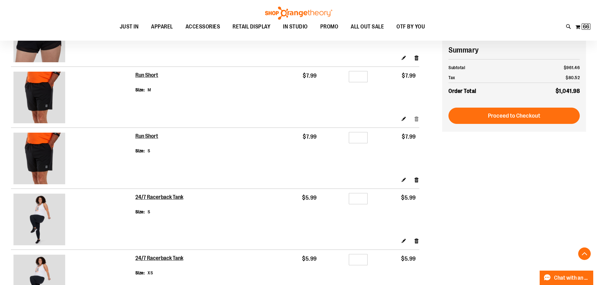
click at [416, 118] on link "Remove item" at bounding box center [416, 119] width 5 height 7
click at [415, 181] on link "Remove item" at bounding box center [416, 180] width 5 height 7
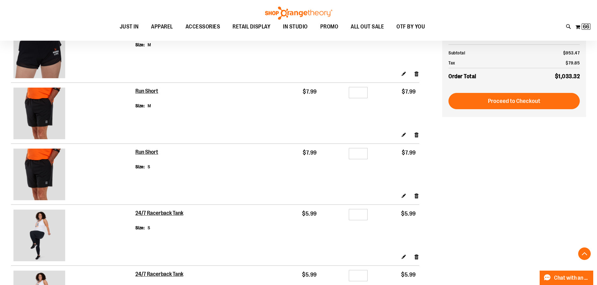
scroll to position [934, 0]
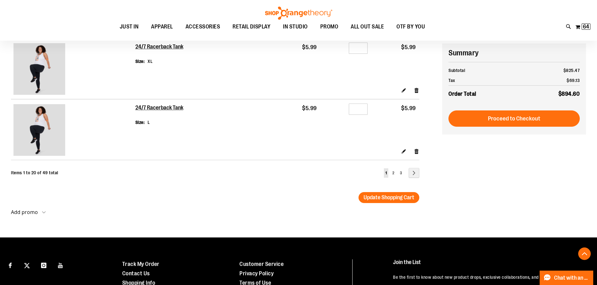
scroll to position [1191, 0]
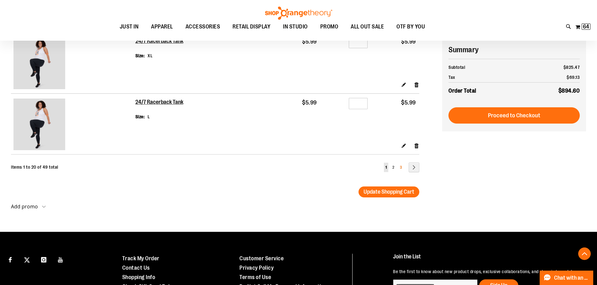
type input "**********"
click at [400, 167] on link "Page 3" at bounding box center [400, 167] width 5 height 9
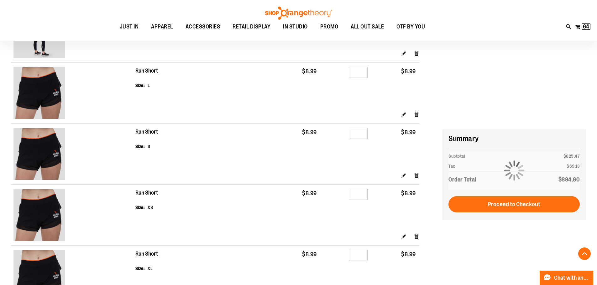
scroll to position [689, 0]
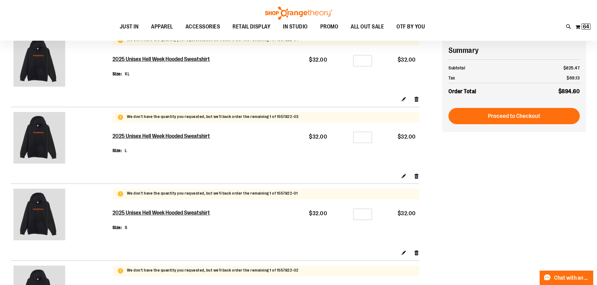
scroll to position [94, 0]
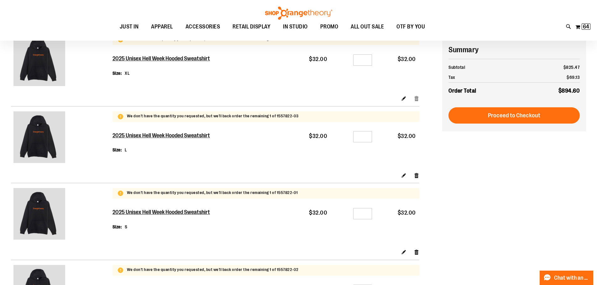
type input "**********"
click at [418, 100] on link "Remove item" at bounding box center [416, 98] width 5 height 7
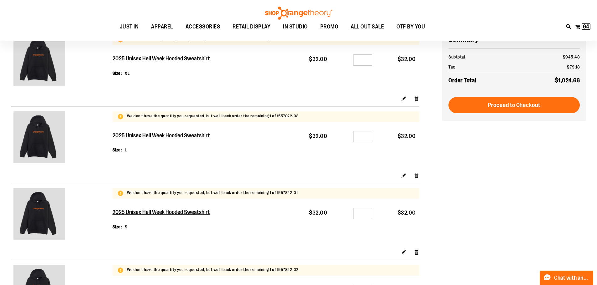
scroll to position [62, 0]
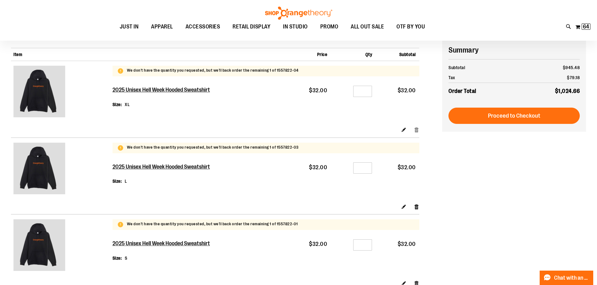
click at [416, 130] on link "Remove item" at bounding box center [416, 130] width 5 height 7
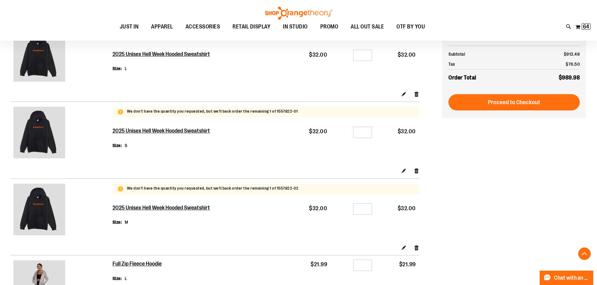
scroll to position [219, 0]
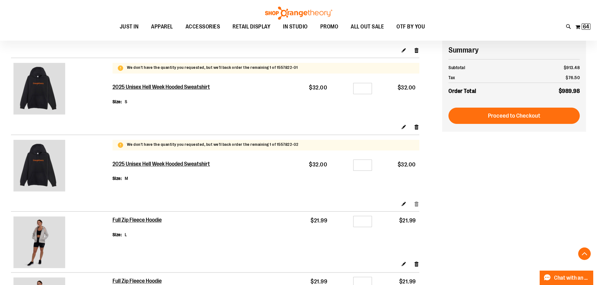
click at [417, 204] on link "Remove item" at bounding box center [416, 204] width 5 height 7
click at [416, 129] on link "Remove item" at bounding box center [416, 127] width 5 height 7
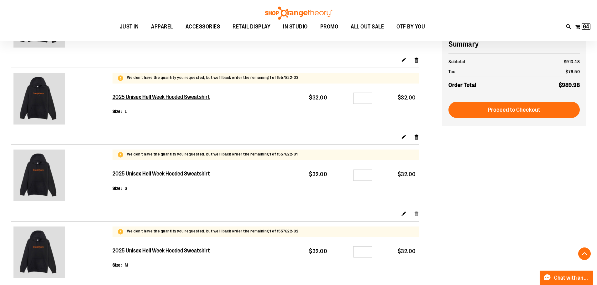
scroll to position [125, 0]
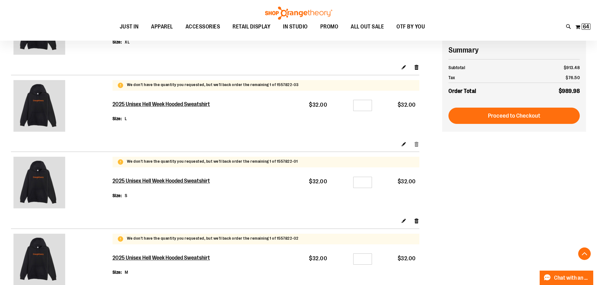
click at [416, 144] on link "Remove item" at bounding box center [416, 144] width 5 height 7
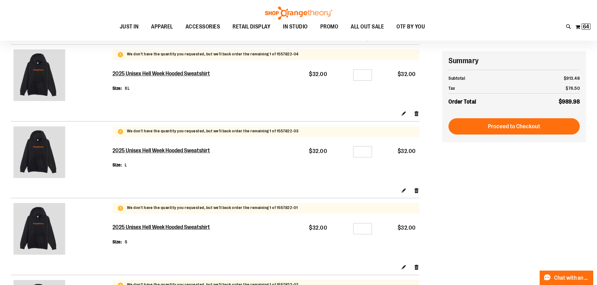
scroll to position [62, 0]
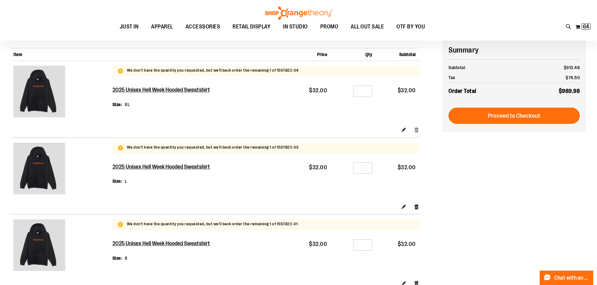
click at [416, 130] on link "Remove item" at bounding box center [416, 130] width 5 height 7
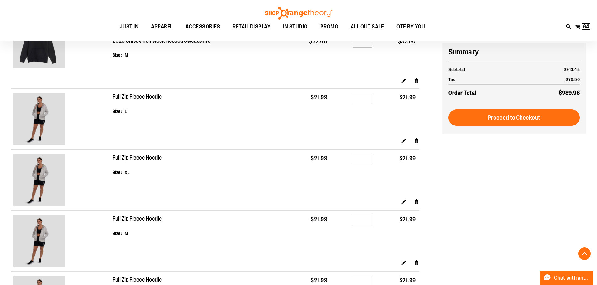
scroll to position [344, 0]
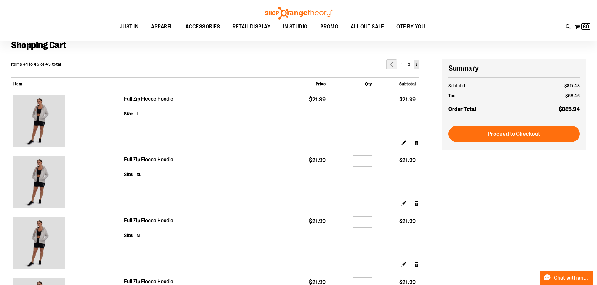
scroll to position [31, 0]
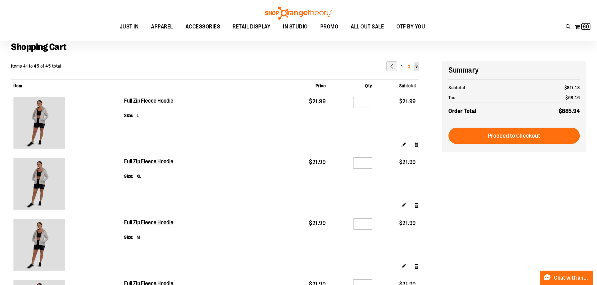
type input "**********"
click at [409, 63] on link "Page 2" at bounding box center [408, 66] width 5 height 9
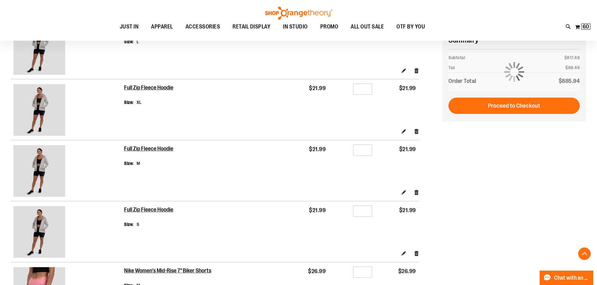
scroll to position [94, 0]
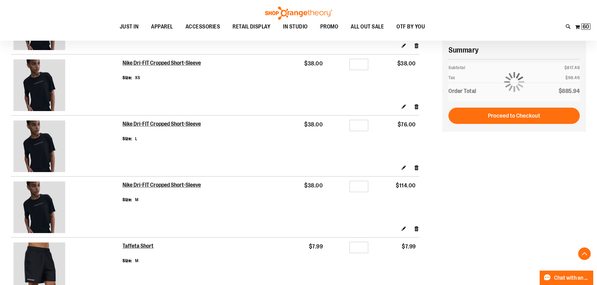
scroll to position [282, 0]
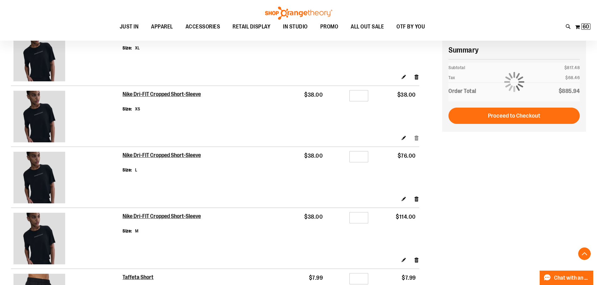
type input "**********"
click at [416, 139] on link "Remove item" at bounding box center [416, 138] width 5 height 7
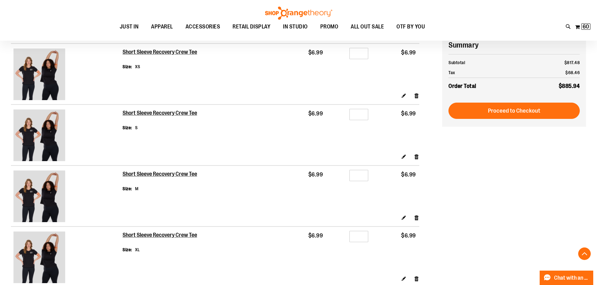
scroll to position [736, 0]
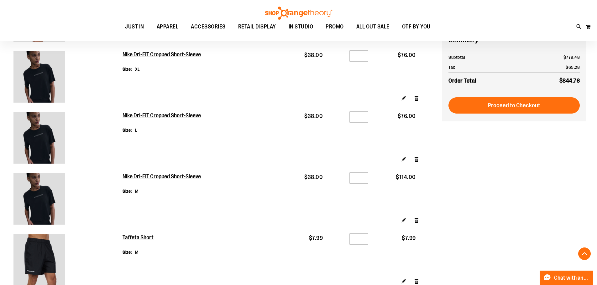
scroll to position [250, 0]
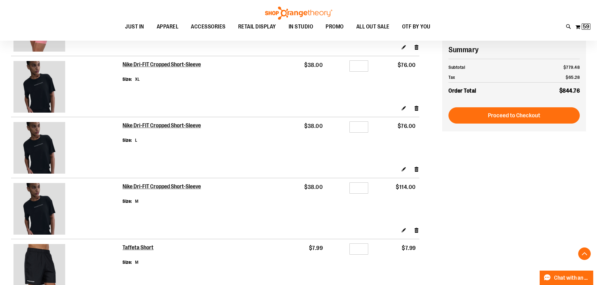
type input "**********"
drag, startPoint x: 366, startPoint y: 187, endPoint x: 332, endPoint y: 185, distance: 34.2
click at [333, 185] on div "Qty *" at bounding box center [349, 189] width 39 height 9
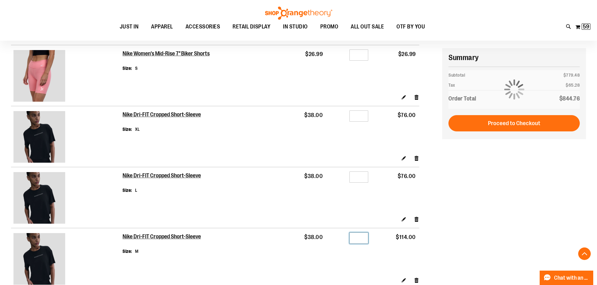
scroll to position [188, 0]
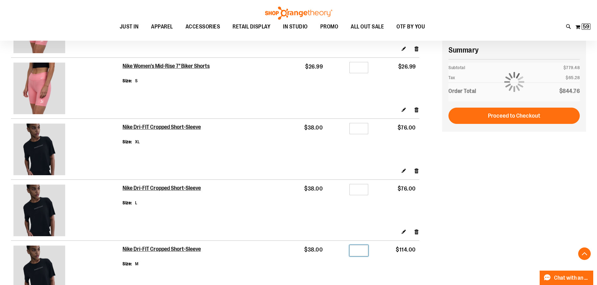
type input "*"
drag, startPoint x: 366, startPoint y: 129, endPoint x: 362, endPoint y: 128, distance: 4.9
click at [364, 128] on input "*" at bounding box center [358, 128] width 19 height 11
drag, startPoint x: 365, startPoint y: 130, endPoint x: 350, endPoint y: 130, distance: 15.4
click at [353, 130] on input "*" at bounding box center [358, 128] width 19 height 11
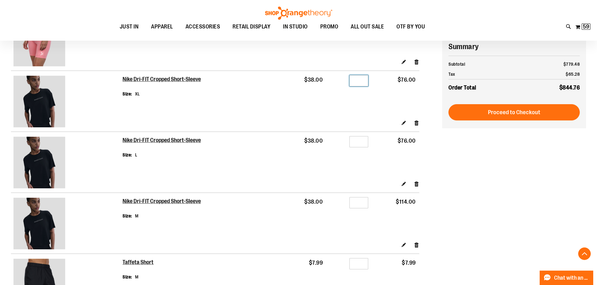
scroll to position [250, 0]
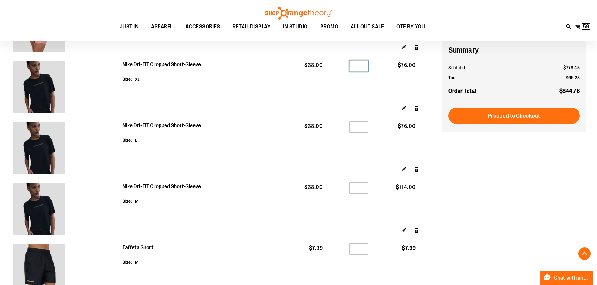
type input "*"
drag, startPoint x: 362, startPoint y: 128, endPoint x: 355, endPoint y: 127, distance: 7.6
click at [357, 127] on input "*" at bounding box center [358, 127] width 19 height 11
type input "*"
drag, startPoint x: 361, startPoint y: 190, endPoint x: 350, endPoint y: 188, distance: 11.1
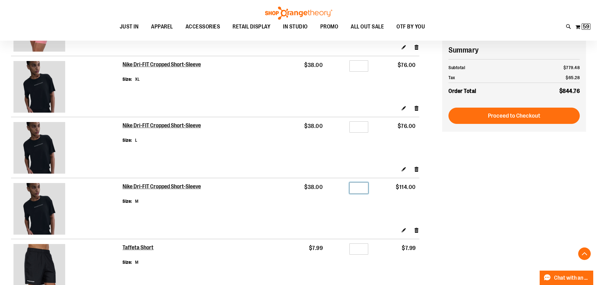
click at [350, 188] on input "*" at bounding box center [358, 188] width 19 height 11
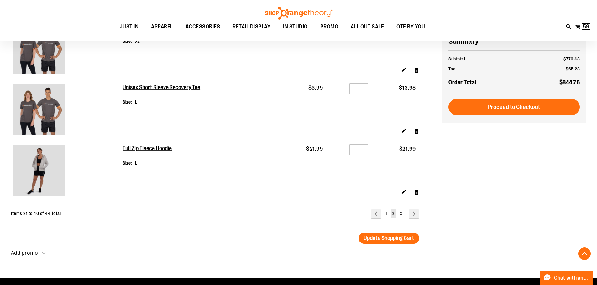
scroll to position [1159, 0]
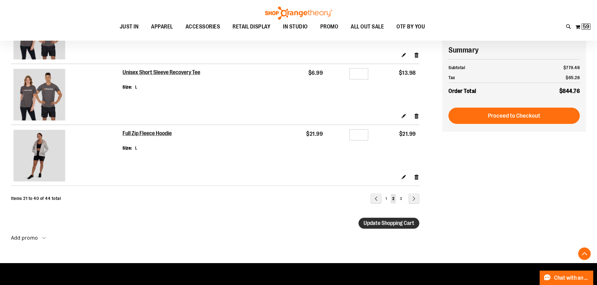
type input "*"
click at [369, 224] on span "Update Shopping Cart" at bounding box center [389, 223] width 51 height 6
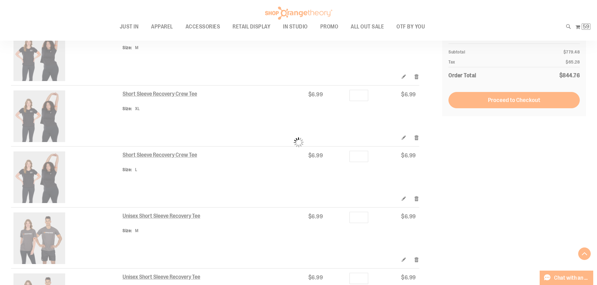
scroll to position [814, 0]
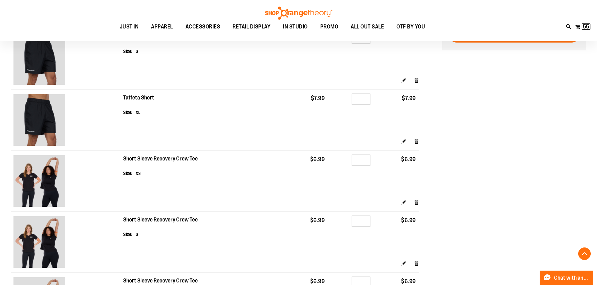
scroll to position [595, 0]
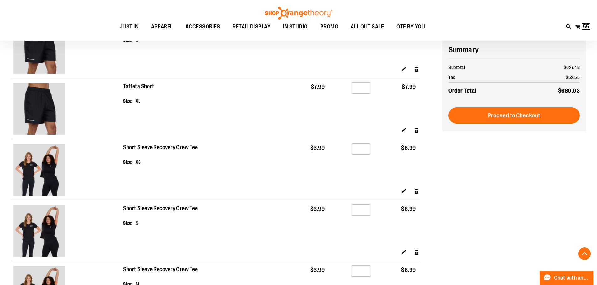
type input "**********"
click at [50, 160] on img at bounding box center [39, 170] width 52 height 52
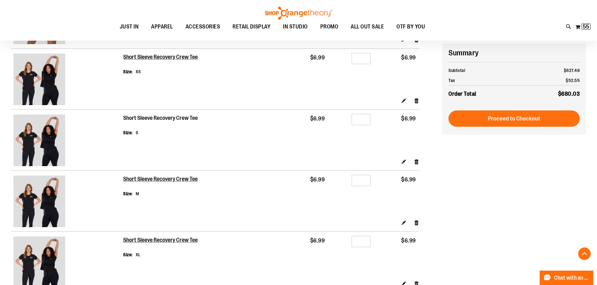
scroll to position [689, 0]
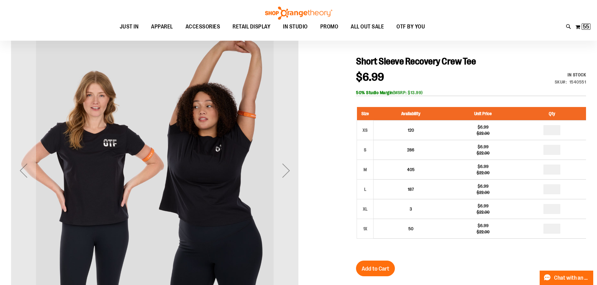
scroll to position [94, 0]
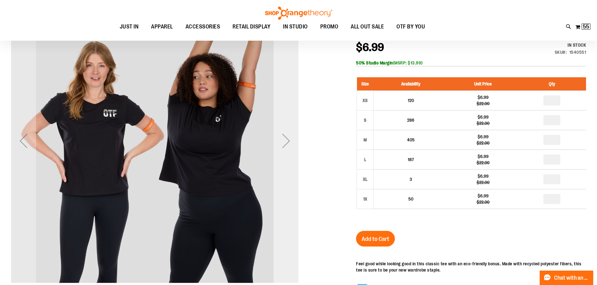
type input "**********"
click at [286, 145] on div "Next" at bounding box center [286, 140] width 25 height 25
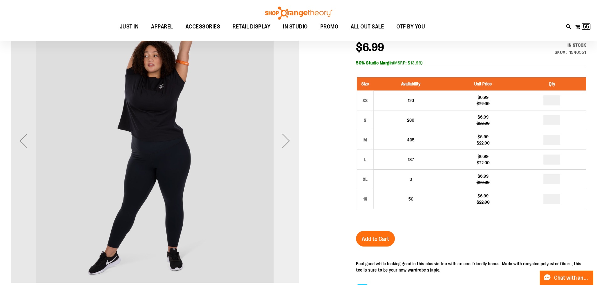
click at [286, 145] on div "Next" at bounding box center [286, 140] width 25 height 25
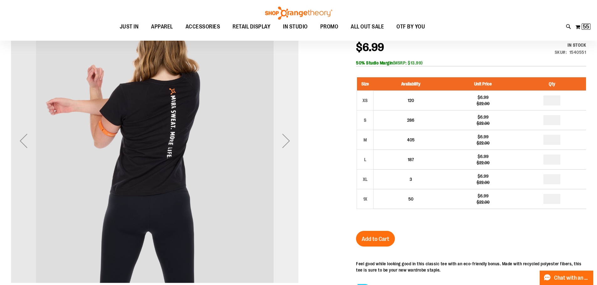
click at [286, 145] on div "Next" at bounding box center [286, 140] width 25 height 25
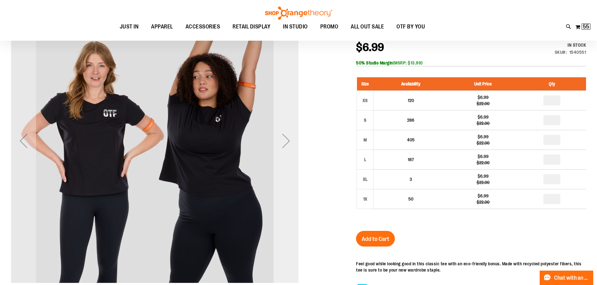
click at [286, 145] on div "Next" at bounding box center [286, 140] width 25 height 25
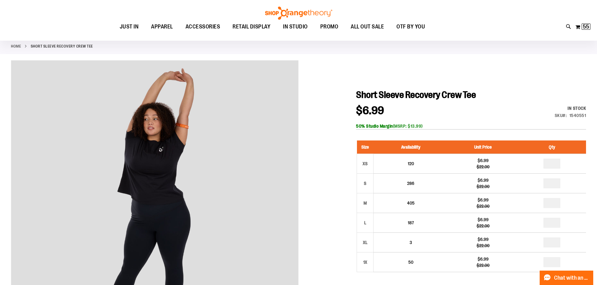
scroll to position [31, 0]
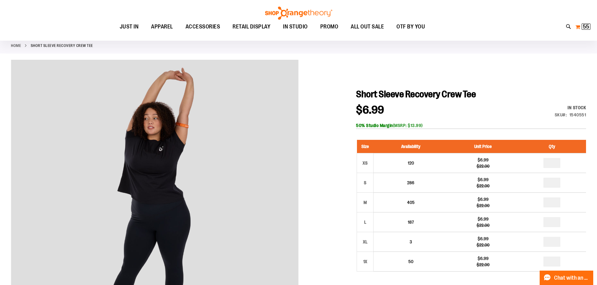
click at [585, 26] on span "55" at bounding box center [586, 27] width 6 height 6
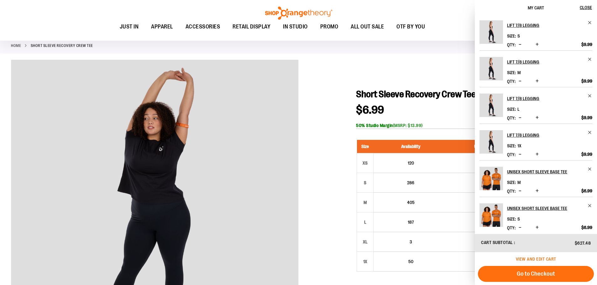
click at [520, 259] on span "View and edit cart" at bounding box center [536, 259] width 40 height 5
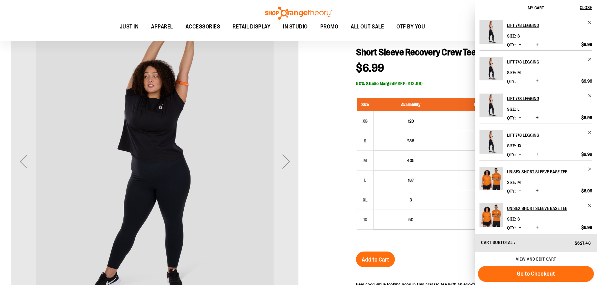
scroll to position [94, 0]
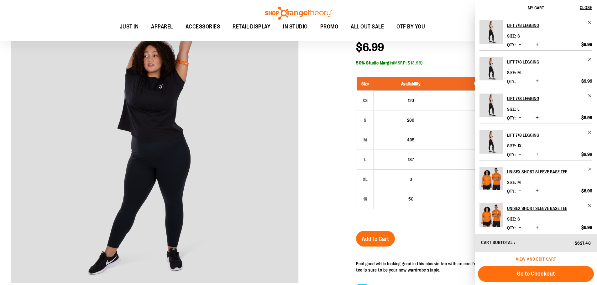
click at [520, 259] on span "View and edit cart" at bounding box center [536, 259] width 40 height 5
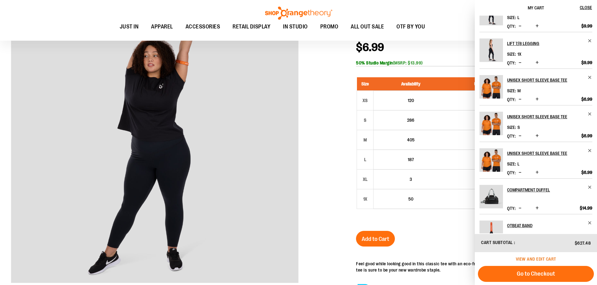
scroll to position [94, 0]
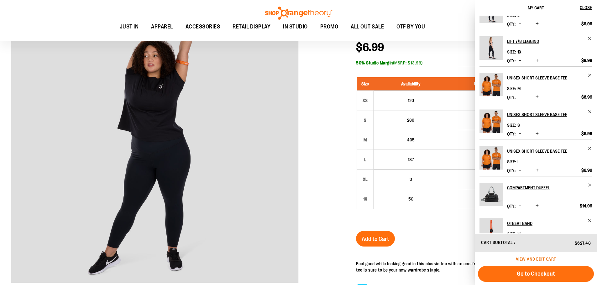
click at [526, 260] on span "View and edit cart" at bounding box center [536, 259] width 40 height 5
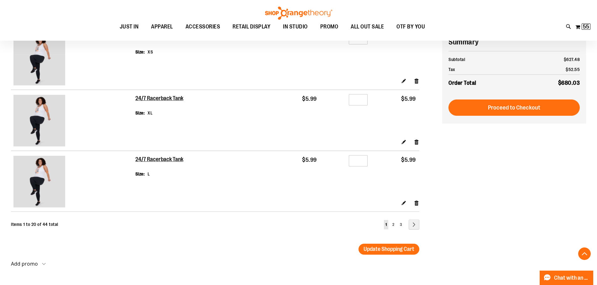
scroll to position [1159, 0]
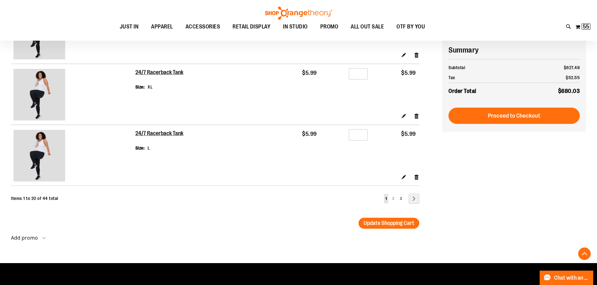
type input "**********"
click at [394, 198] on span "2" at bounding box center [393, 199] width 2 height 4
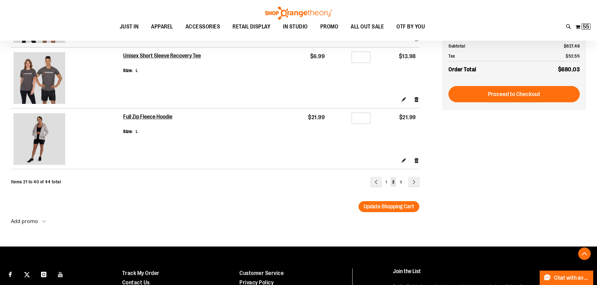
scroll to position [1191, 0]
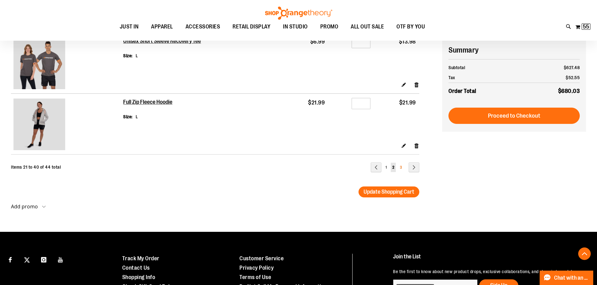
type input "**********"
click at [402, 168] on span "3" at bounding box center [401, 167] width 2 height 4
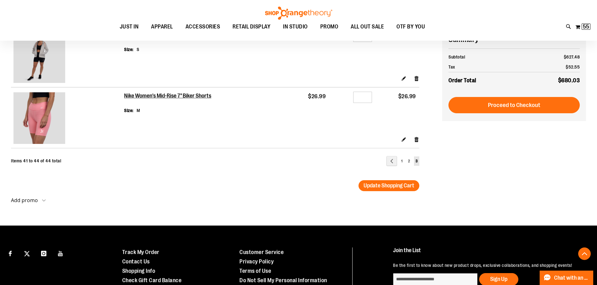
scroll to position [188, 0]
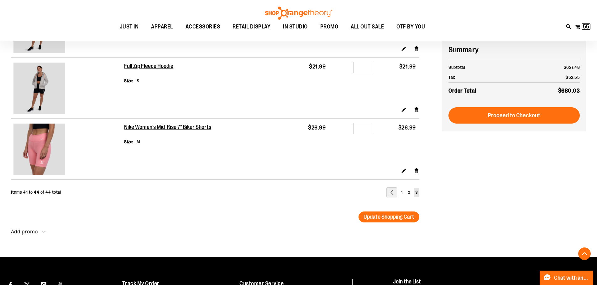
type input "**********"
click at [362, 128] on input "*" at bounding box center [362, 128] width 19 height 11
click at [407, 191] on link "Page 2" at bounding box center [408, 192] width 5 height 9
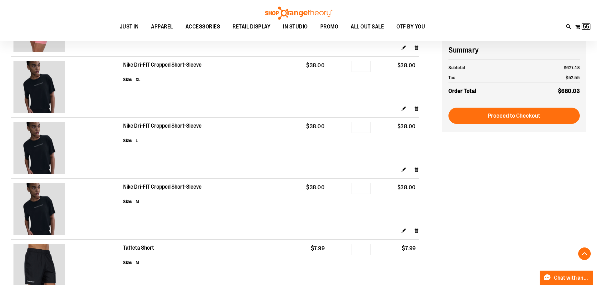
scroll to position [250, 0]
type input "**********"
click at [157, 128] on h2 "Nike Dri-FIT Cropped Short-Sleeve" at bounding box center [162, 126] width 79 height 7
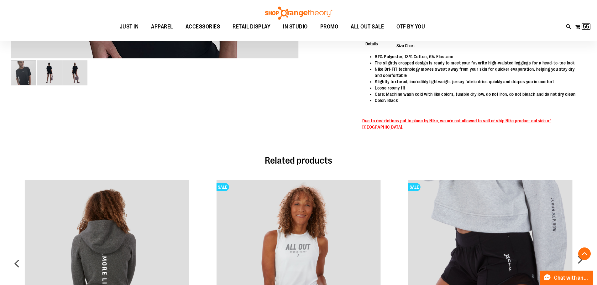
scroll to position [313, 0]
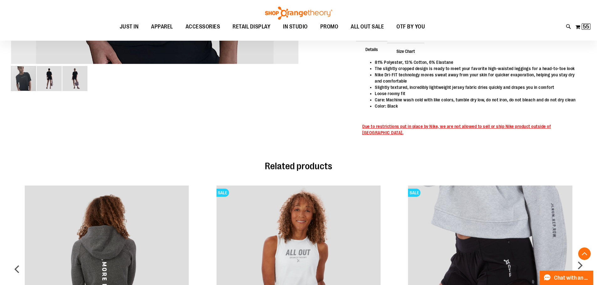
type input "**********"
click at [77, 80] on img "image 3 of 3" at bounding box center [74, 78] width 25 height 25
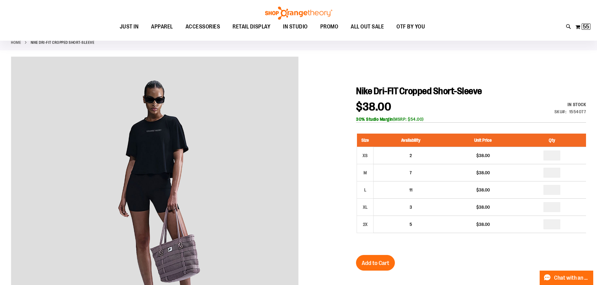
scroll to position [31, 0]
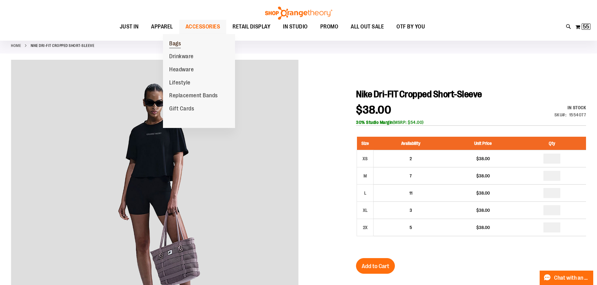
click at [175, 43] on span "Bags" at bounding box center [175, 44] width 12 height 8
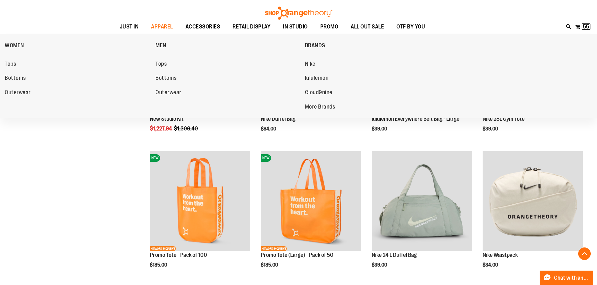
scroll to position [156, 0]
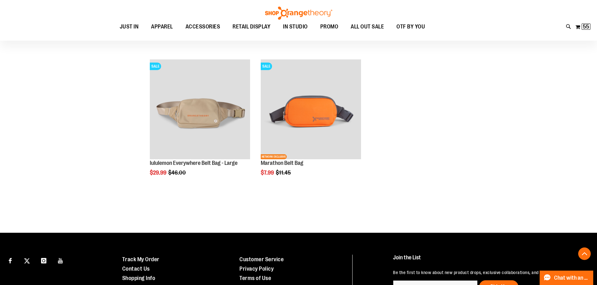
scroll to position [752, 0]
